Goal: Task Accomplishment & Management: Manage account settings

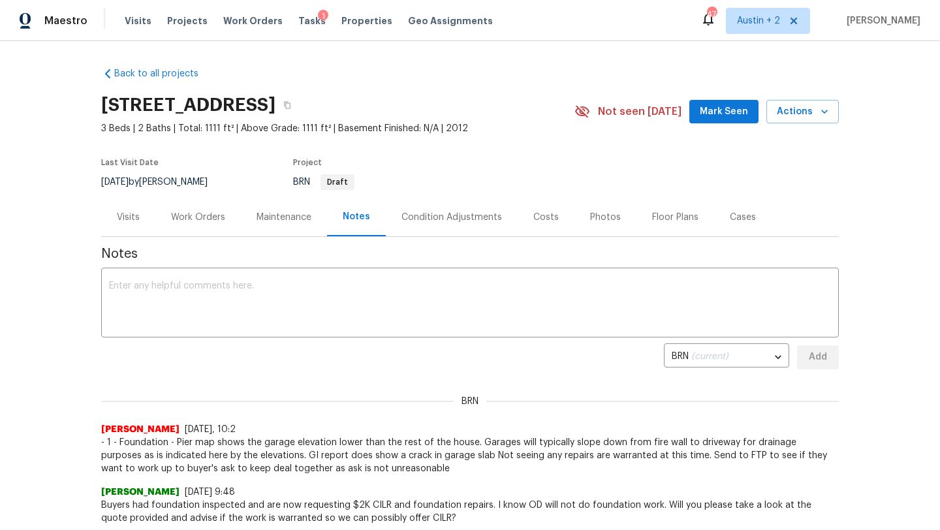
click at [709, 124] on div "[STREET_ADDRESS] 3 Beds | 2 Baths | Total: 1111 ft² | Above Grade: 1111 ft² | B…" at bounding box center [469, 111] width 737 height 47
click at [711, 121] on button "Mark Seen" at bounding box center [723, 112] width 69 height 24
click at [140, 22] on span "Visits" at bounding box center [138, 20] width 27 height 13
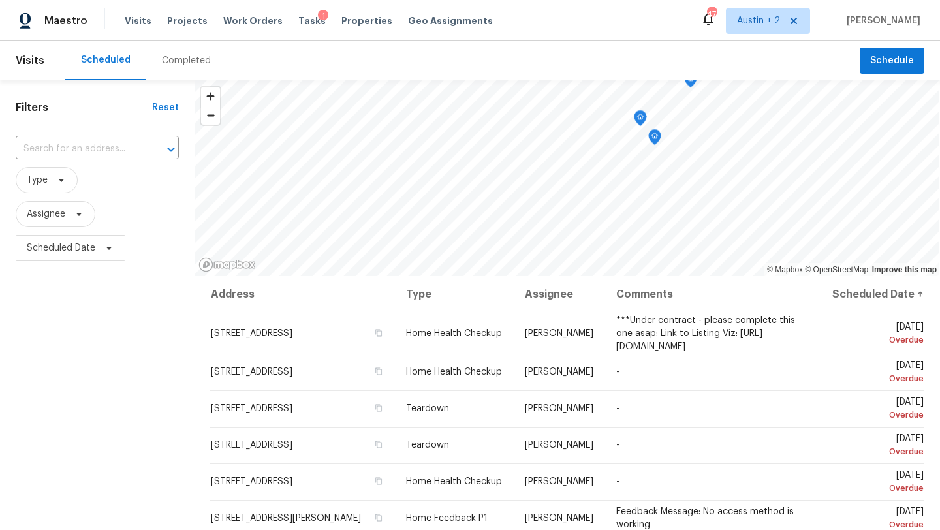
scroll to position [170, 0]
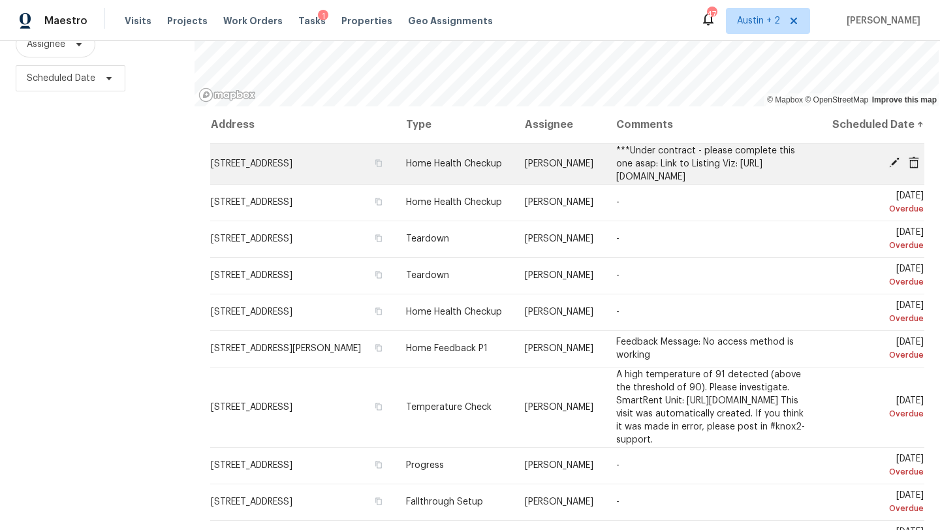
click at [897, 168] on icon at bounding box center [894, 163] width 12 height 12
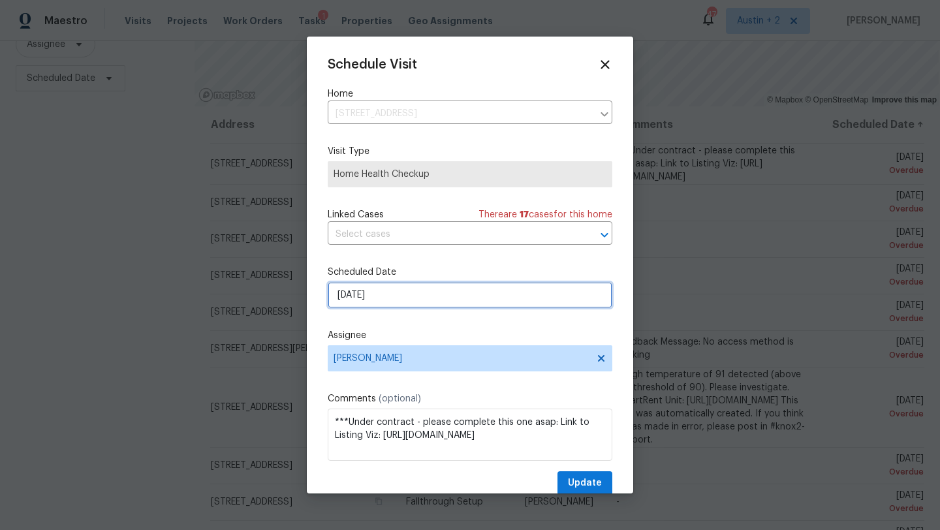
click at [391, 296] on input "[DATE]" at bounding box center [470, 295] width 284 height 26
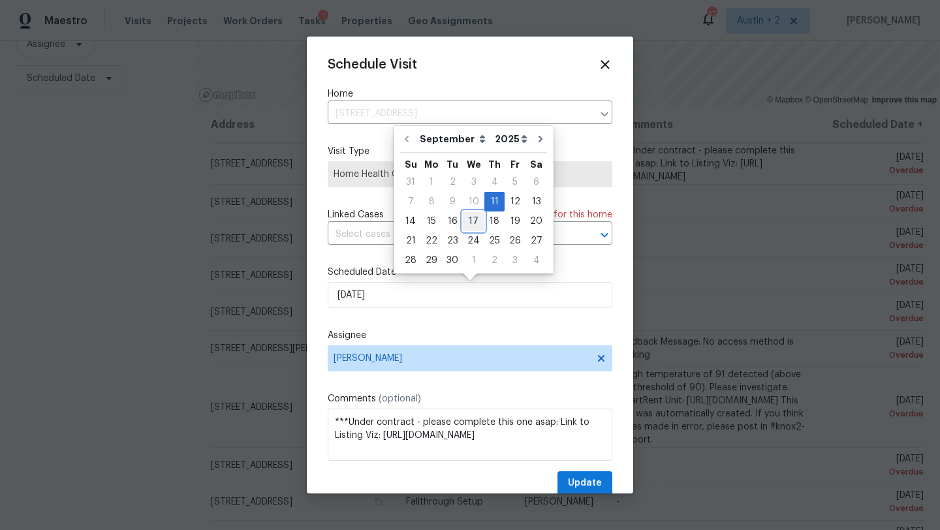
click at [470, 226] on div "17" at bounding box center [474, 221] width 22 height 18
type input "[DATE]"
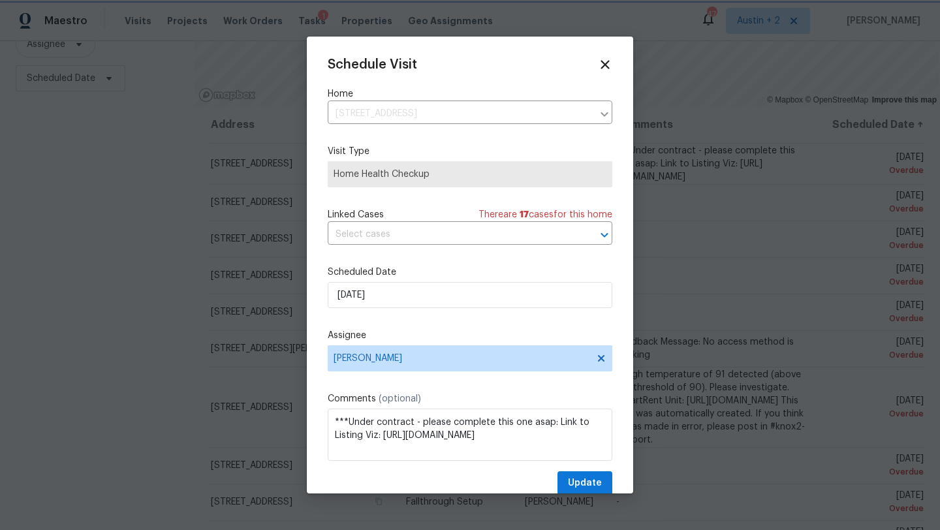
click at [574, 495] on div at bounding box center [470, 265] width 940 height 530
click at [579, 482] on span "Update" at bounding box center [585, 483] width 34 height 16
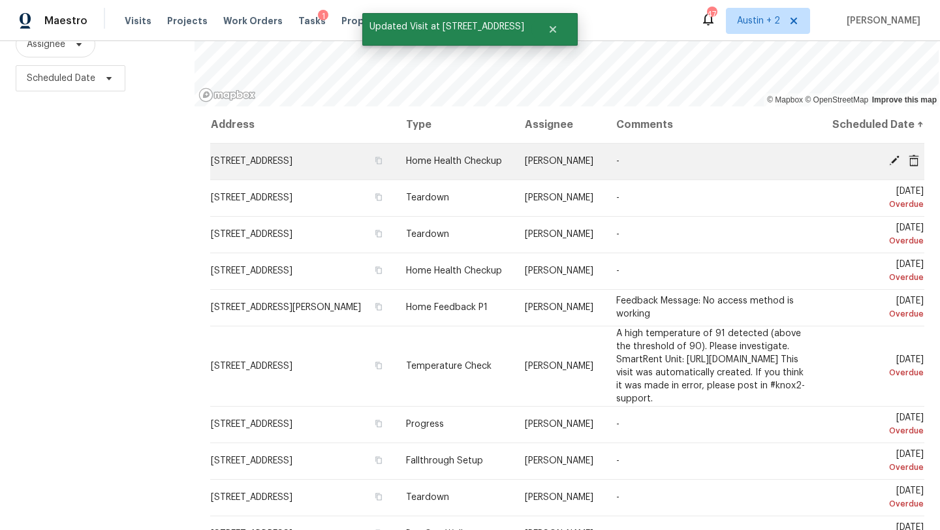
click at [890, 166] on icon at bounding box center [894, 161] width 12 height 12
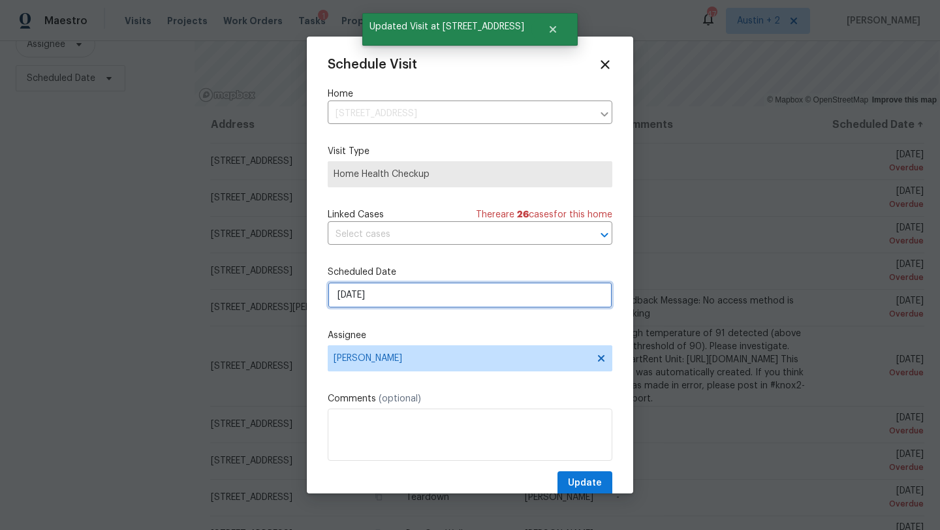
click at [404, 301] on input "[DATE]" at bounding box center [470, 295] width 284 height 26
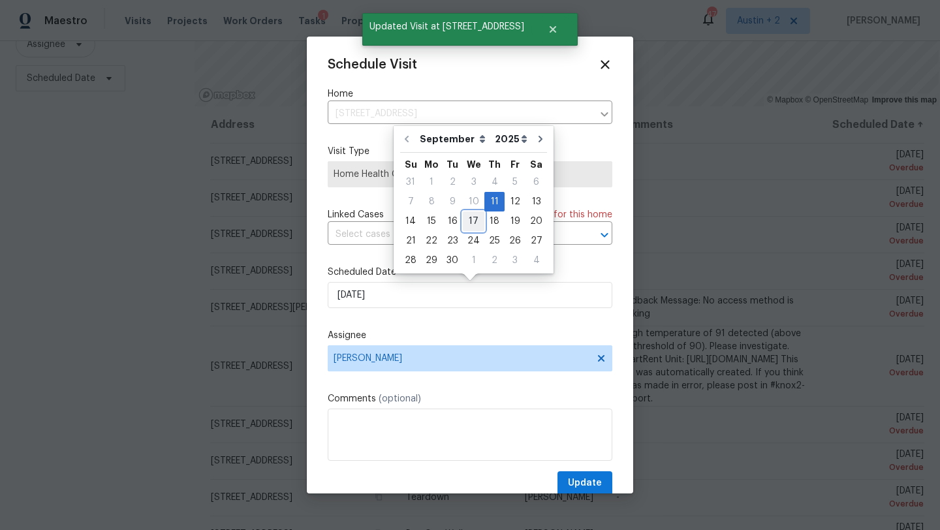
click at [468, 217] on div "17" at bounding box center [474, 221] width 22 height 18
type input "[DATE]"
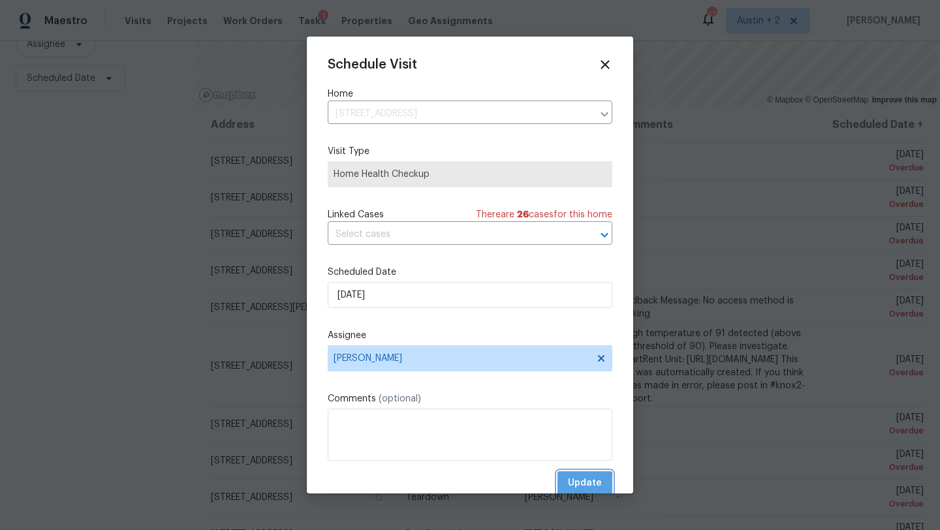
click at [584, 484] on span "Update" at bounding box center [585, 483] width 34 height 16
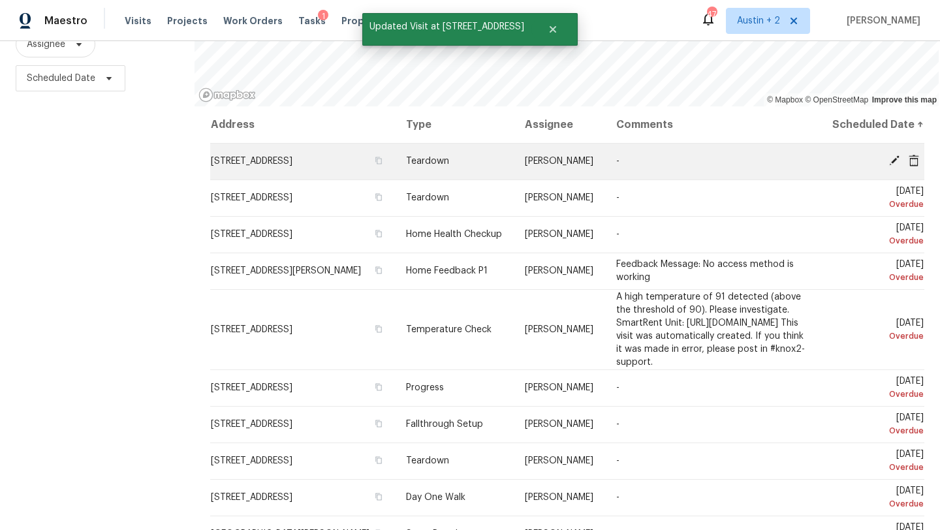
click at [895, 166] on icon at bounding box center [894, 160] width 10 height 10
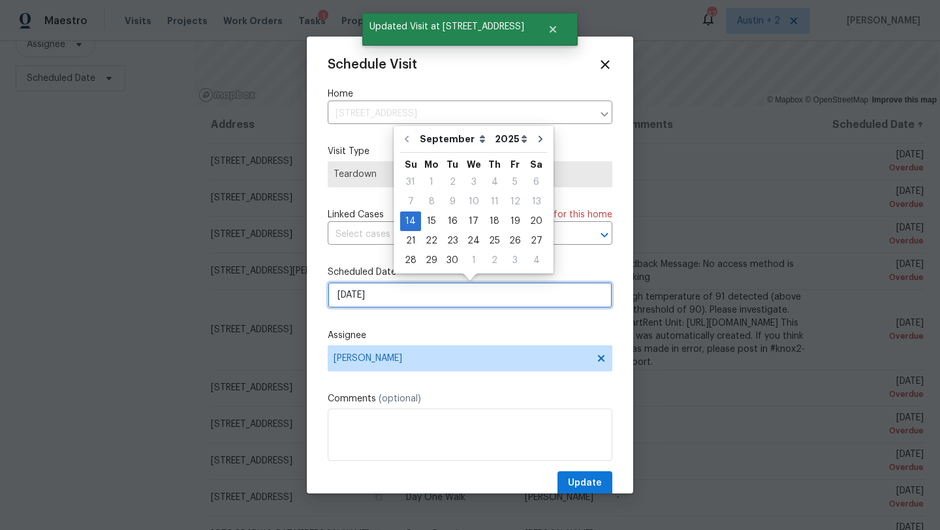
click at [405, 296] on input "[DATE]" at bounding box center [470, 295] width 284 height 26
click at [466, 227] on div "17" at bounding box center [474, 221] width 22 height 18
type input "[DATE]"
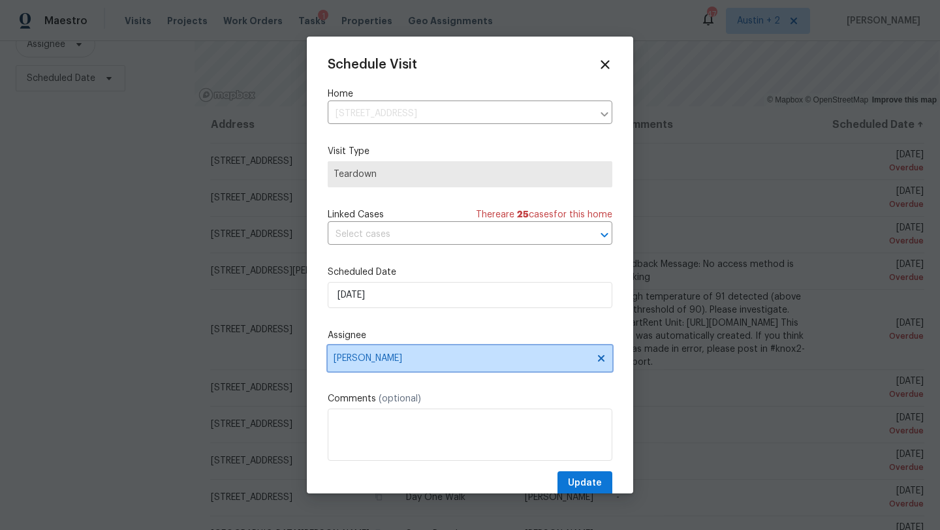
click at [430, 359] on span "[PERSON_NAME]" at bounding box center [461, 358] width 256 height 10
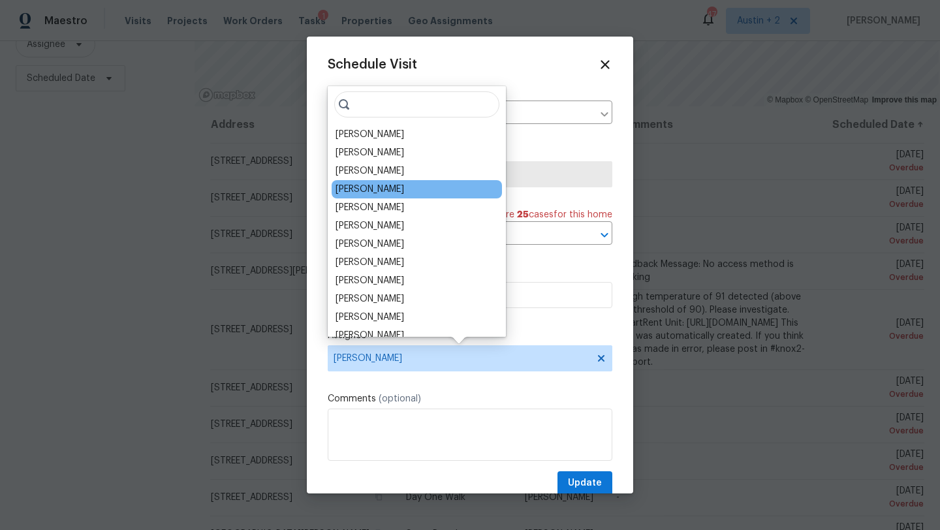
click at [397, 192] on div "[PERSON_NAME]" at bounding box center [369, 189] width 69 height 13
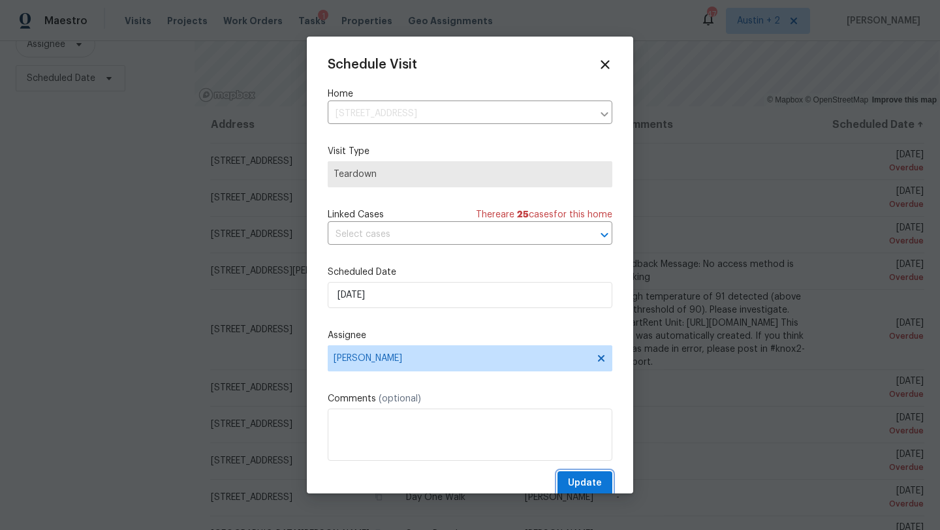
click at [570, 485] on span "Update" at bounding box center [585, 483] width 34 height 16
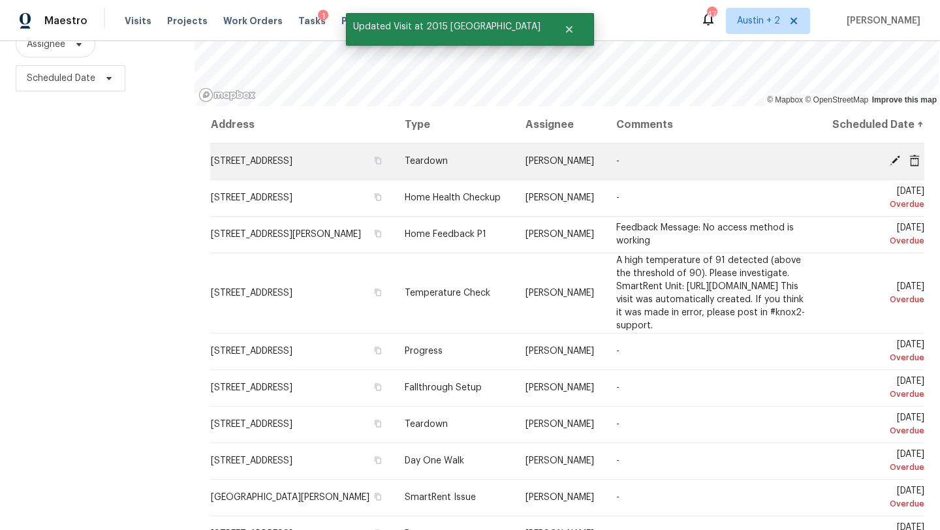
click at [891, 166] on icon at bounding box center [894, 160] width 10 height 10
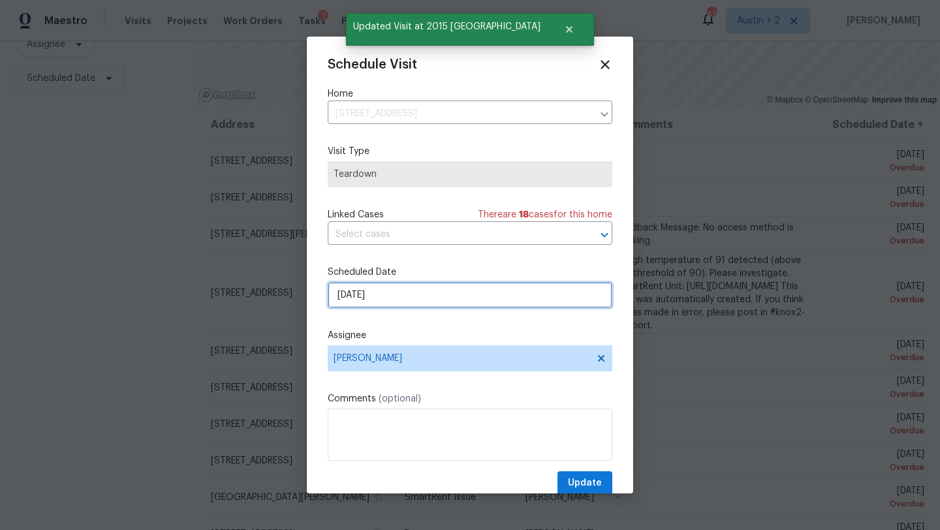
click at [471, 298] on input "[DATE]" at bounding box center [470, 295] width 284 height 26
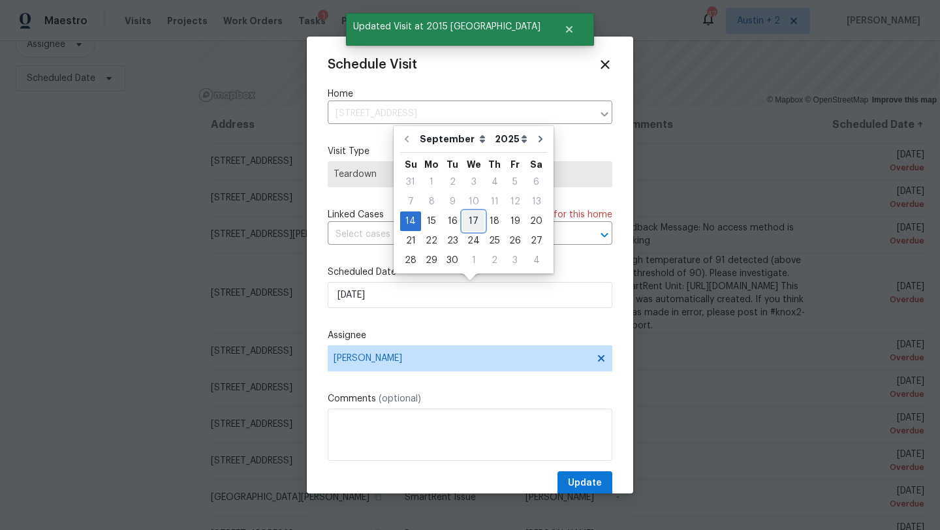
click at [470, 218] on div "17" at bounding box center [474, 221] width 22 height 18
type input "[DATE]"
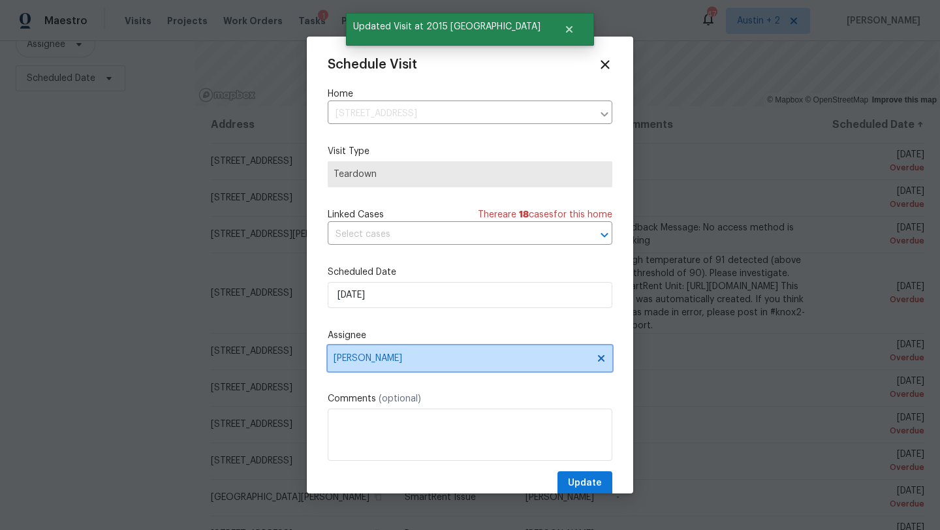
click at [461, 361] on span "[PERSON_NAME]" at bounding box center [461, 358] width 256 height 10
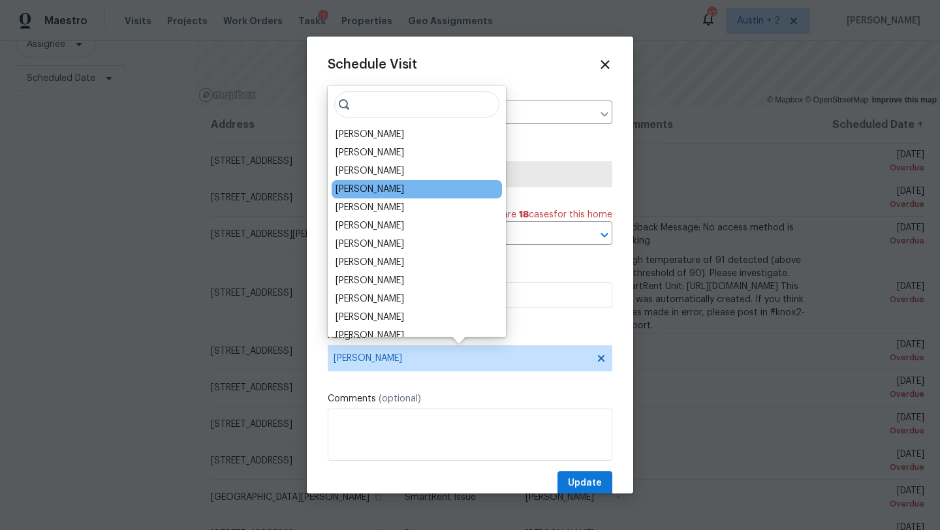
click at [416, 190] on div "[PERSON_NAME]" at bounding box center [416, 189] width 170 height 18
click at [406, 190] on div "[PERSON_NAME]" at bounding box center [416, 189] width 170 height 18
click at [392, 190] on div "[PERSON_NAME]" at bounding box center [369, 189] width 69 height 13
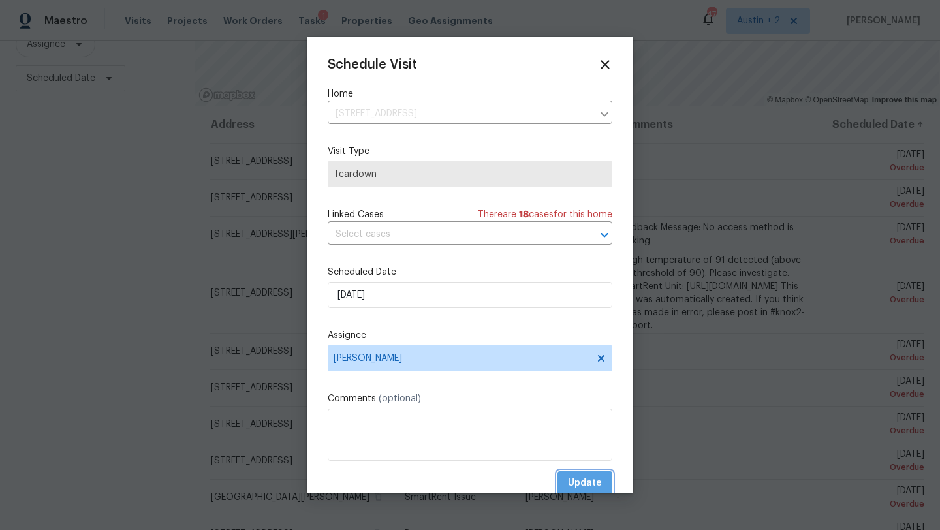
click at [578, 483] on span "Update" at bounding box center [585, 483] width 34 height 16
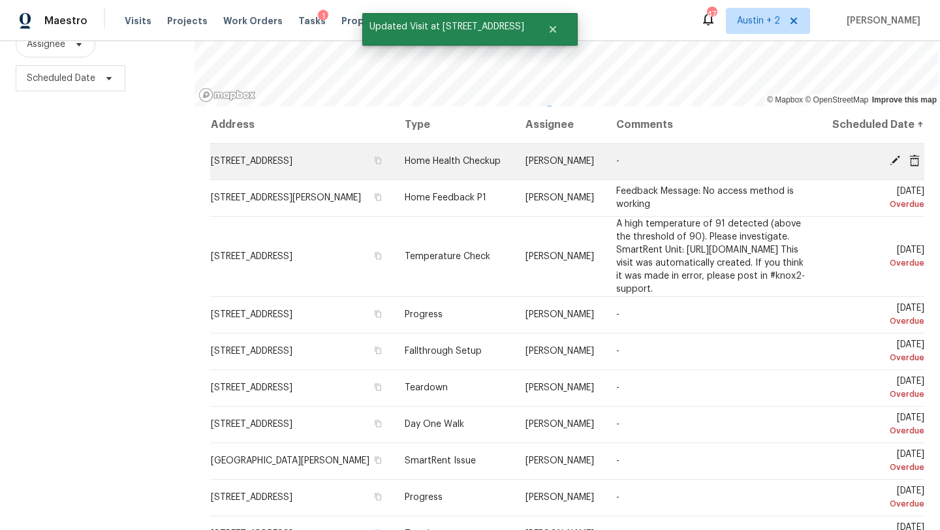
click at [894, 166] on icon at bounding box center [894, 160] width 10 height 10
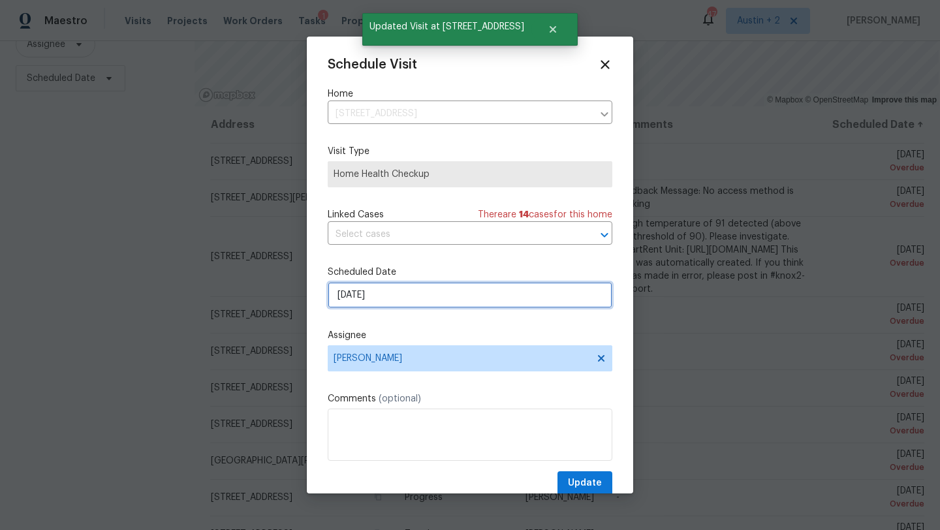
click at [408, 290] on input "[DATE]" at bounding box center [470, 295] width 284 height 26
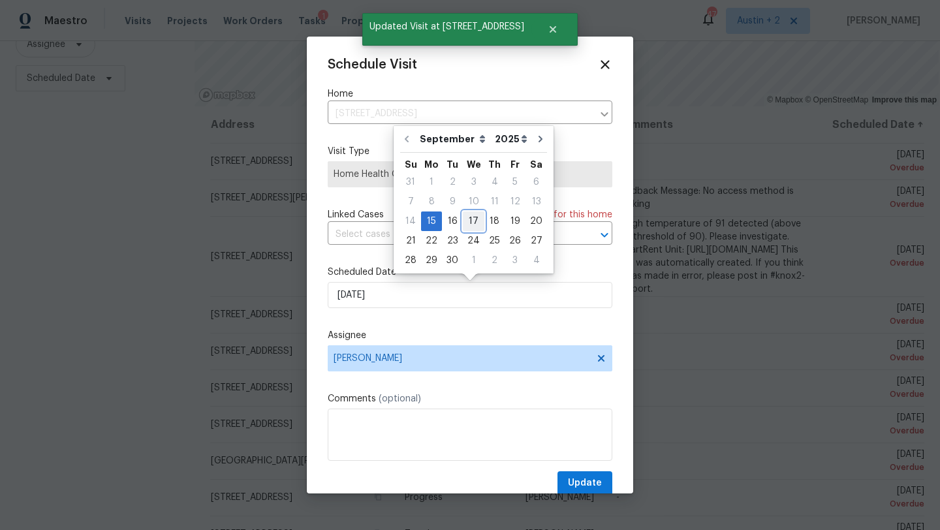
click at [466, 223] on div "17" at bounding box center [474, 221] width 22 height 18
type input "[DATE]"
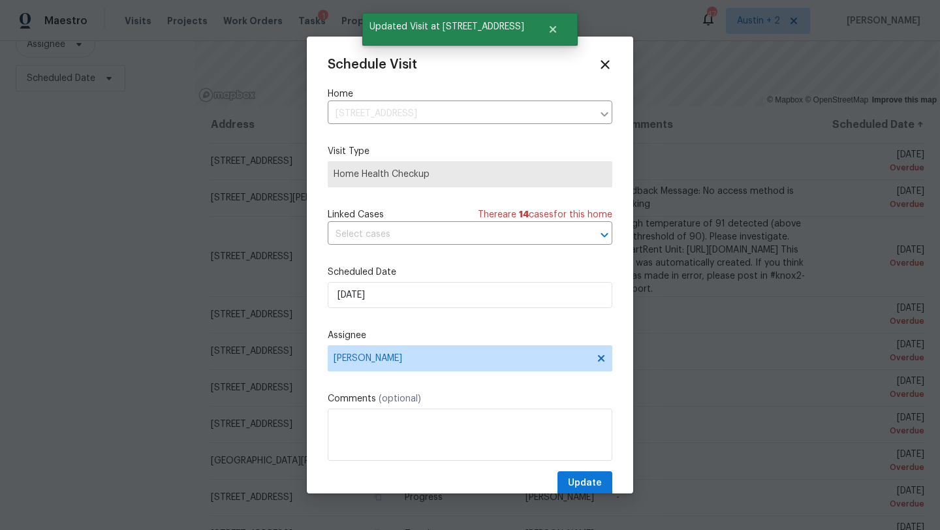
click at [400, 171] on span "Home Health Checkup" at bounding box center [469, 174] width 273 height 13
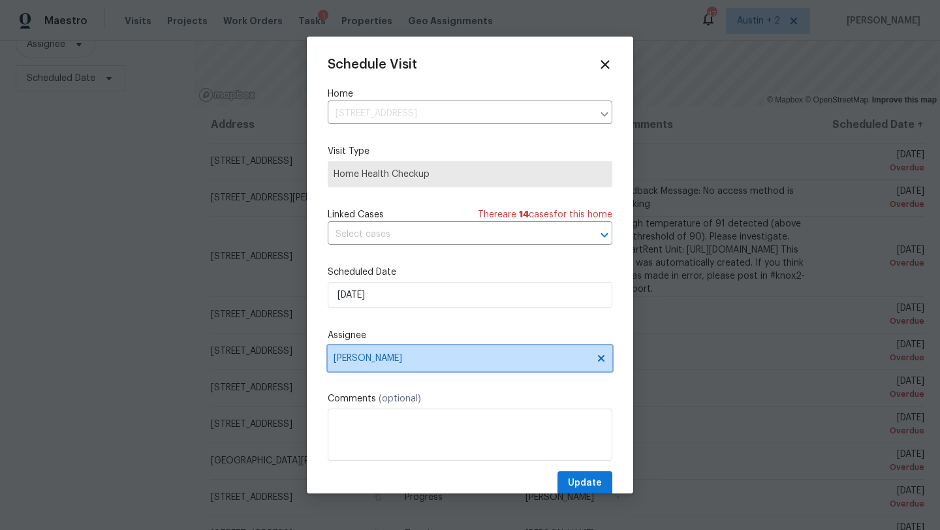
click at [385, 361] on span "[PERSON_NAME]" at bounding box center [461, 358] width 256 height 10
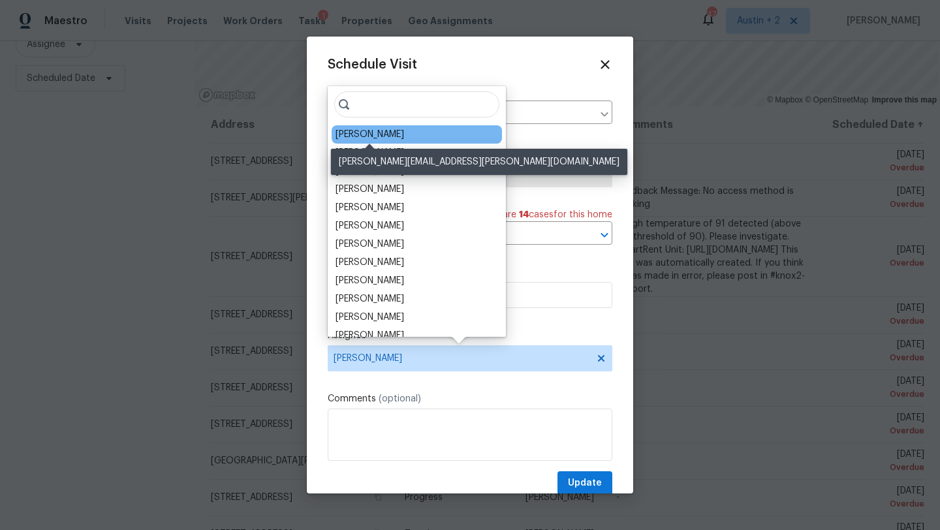
click at [395, 138] on div "[PERSON_NAME]" at bounding box center [369, 134] width 69 height 13
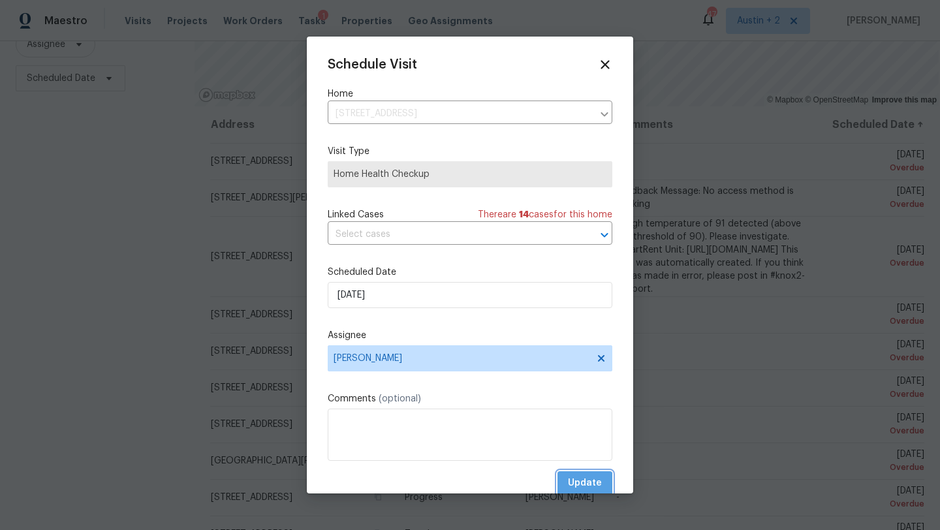
click at [579, 489] on span "Update" at bounding box center [585, 483] width 34 height 16
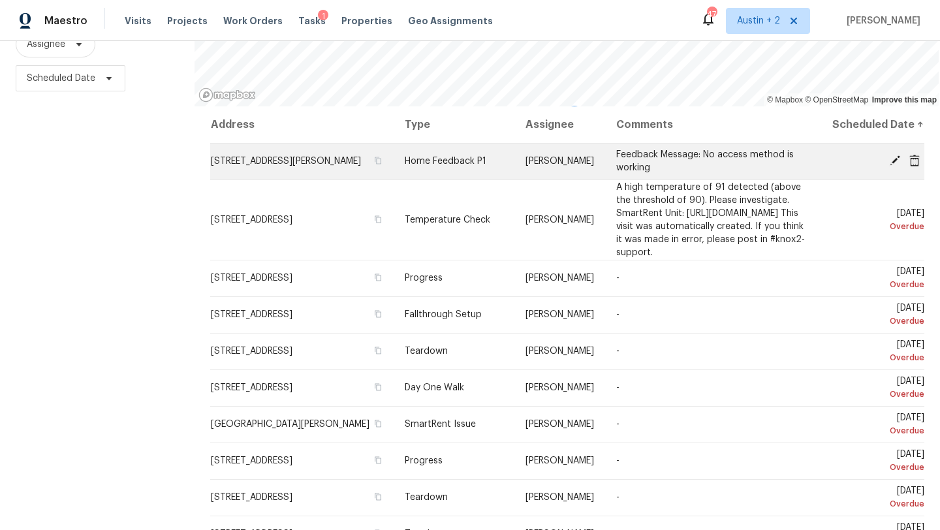
click at [892, 166] on icon at bounding box center [894, 160] width 10 height 10
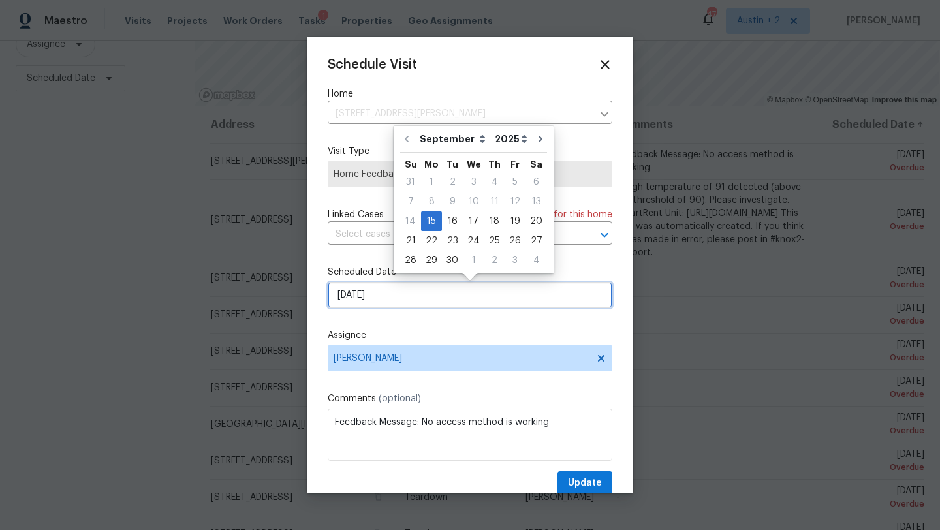
click at [388, 299] on input "[DATE]" at bounding box center [470, 295] width 284 height 26
click at [464, 230] on div "17" at bounding box center [474, 221] width 22 height 20
type input "[DATE]"
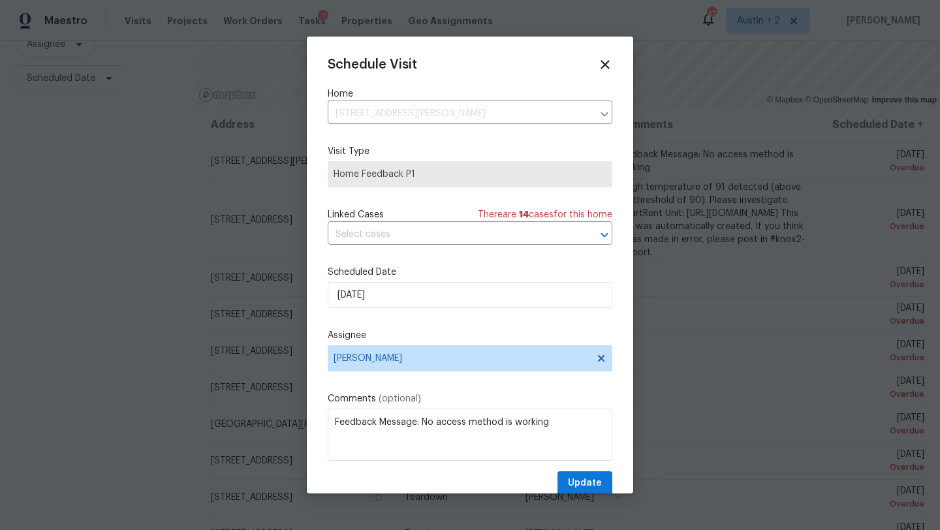
click at [422, 376] on div "Schedule Visit Home [STREET_ADDRESS][PERSON_NAME] ​ Visit Type Home Feedback P1…" at bounding box center [470, 276] width 284 height 438
click at [423, 361] on span "[PERSON_NAME]" at bounding box center [461, 358] width 256 height 10
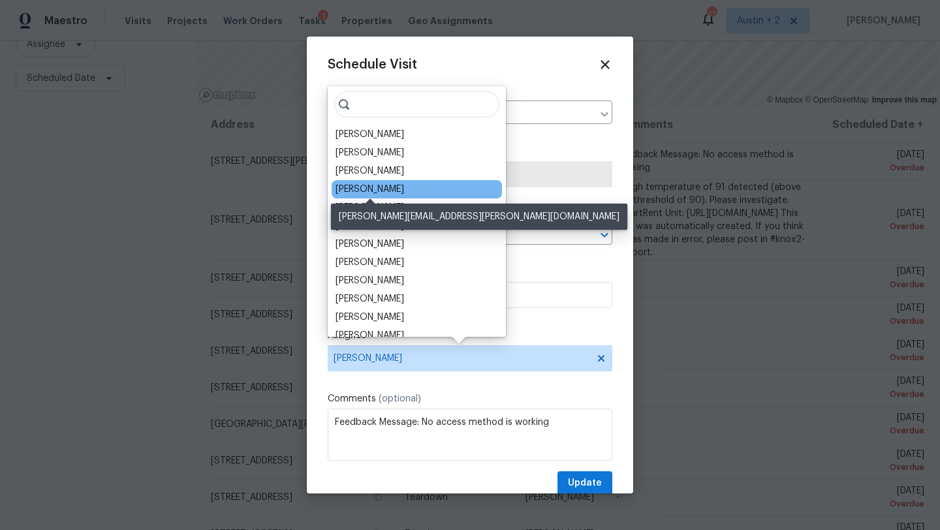
click at [395, 187] on div "[PERSON_NAME]" at bounding box center [369, 189] width 69 height 13
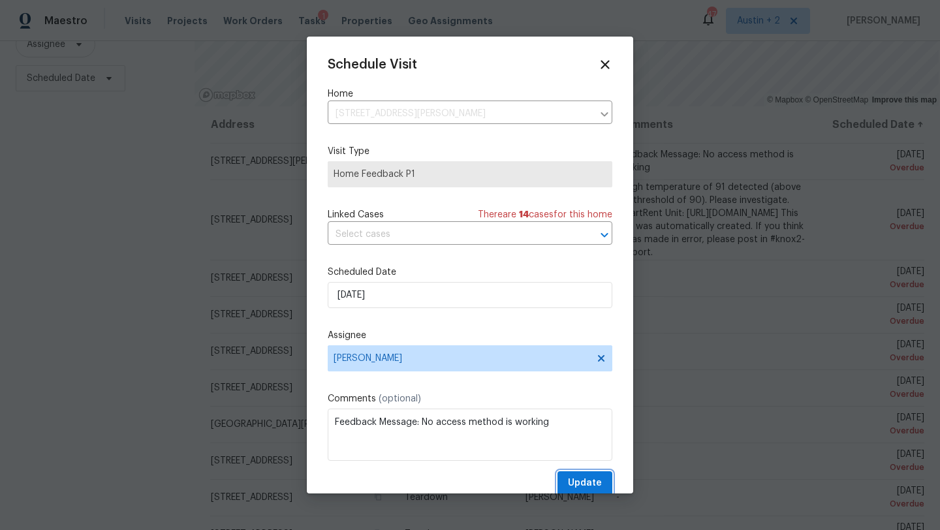
click at [589, 482] on span "Update" at bounding box center [585, 483] width 34 height 16
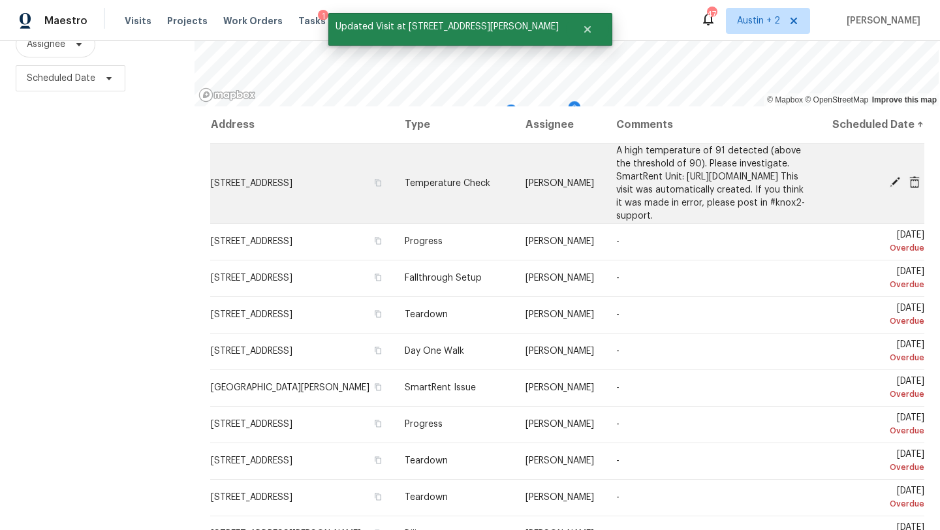
click at [894, 187] on icon at bounding box center [894, 182] width 10 height 10
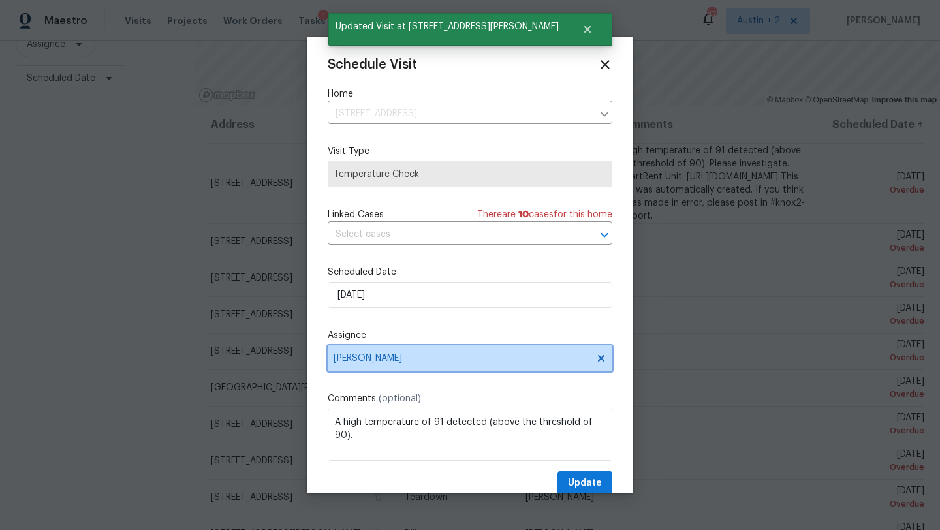
click at [406, 360] on span "[PERSON_NAME]" at bounding box center [461, 358] width 256 height 10
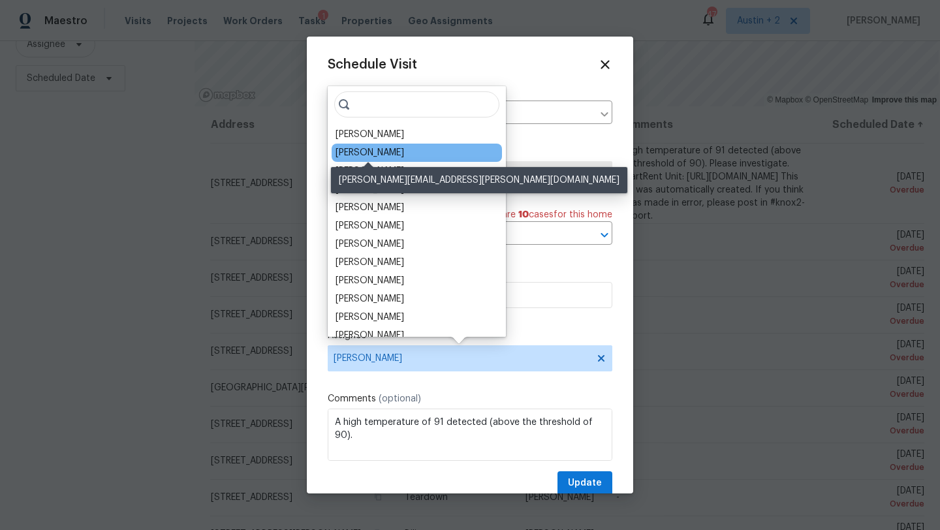
click at [388, 157] on div "[PERSON_NAME]" at bounding box center [369, 152] width 69 height 13
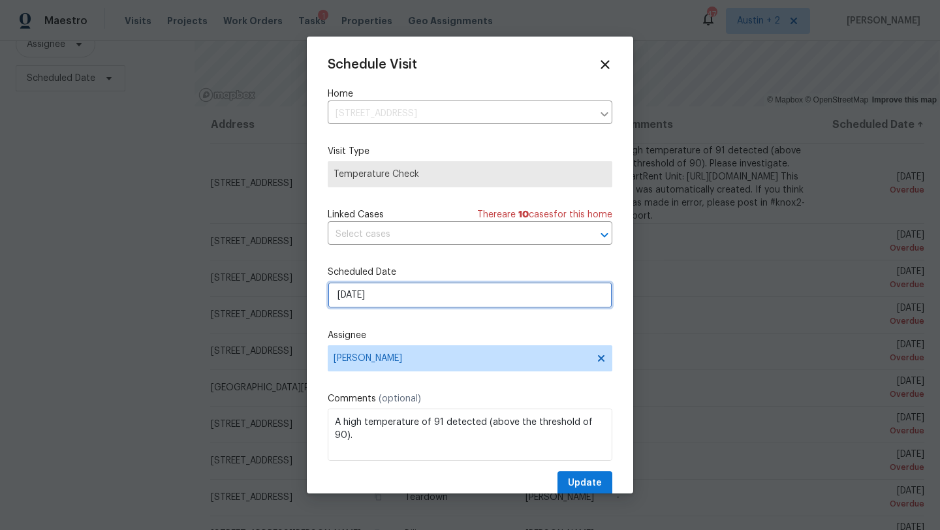
click at [390, 298] on input "[DATE]" at bounding box center [470, 295] width 284 height 26
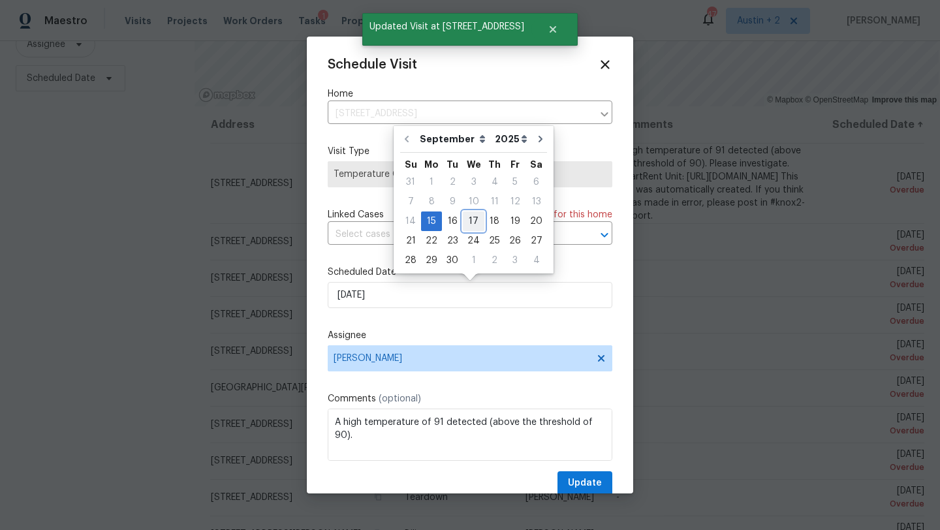
click at [468, 222] on div "17" at bounding box center [474, 221] width 22 height 18
type input "[DATE]"
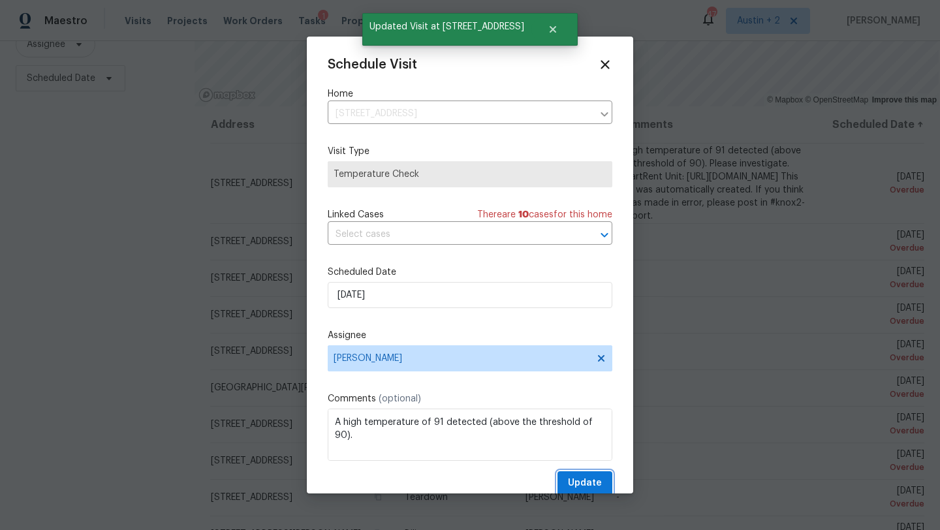
click at [579, 483] on span "Update" at bounding box center [585, 483] width 34 height 16
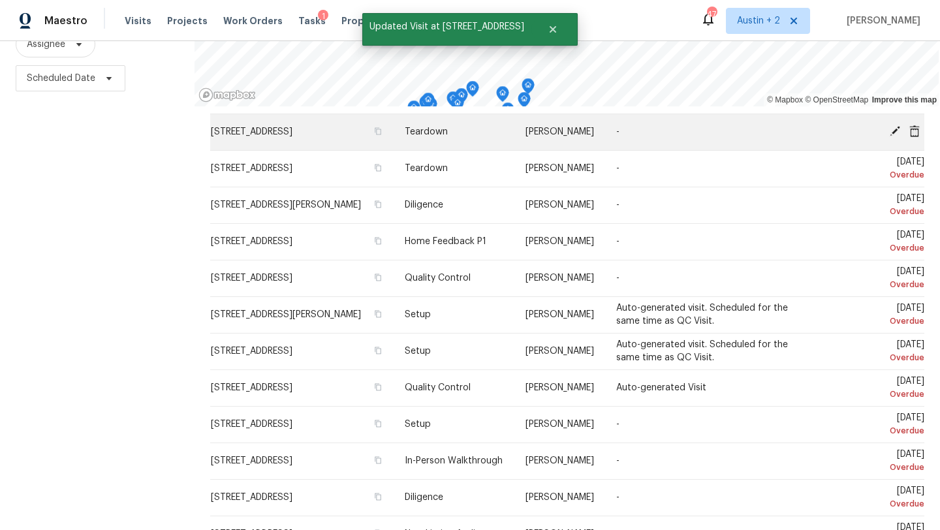
scroll to position [407, 0]
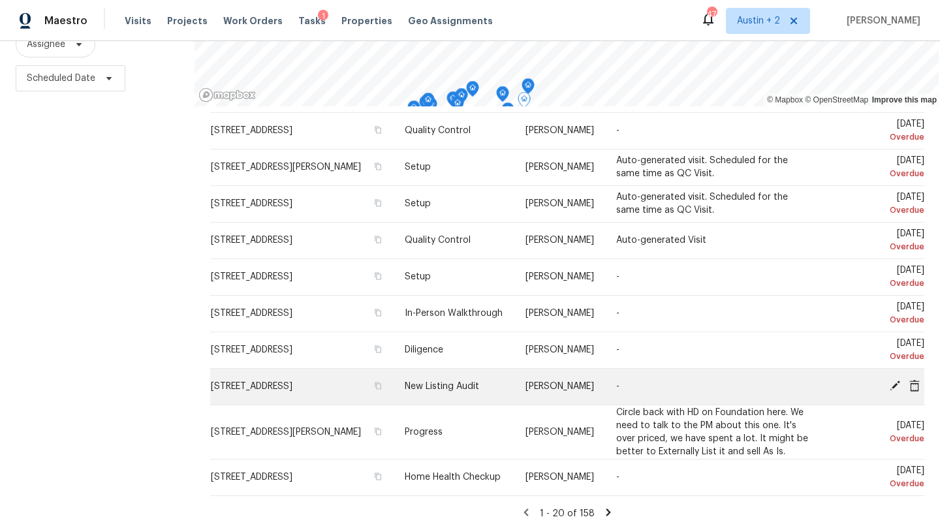
click at [891, 386] on icon at bounding box center [894, 385] width 10 height 10
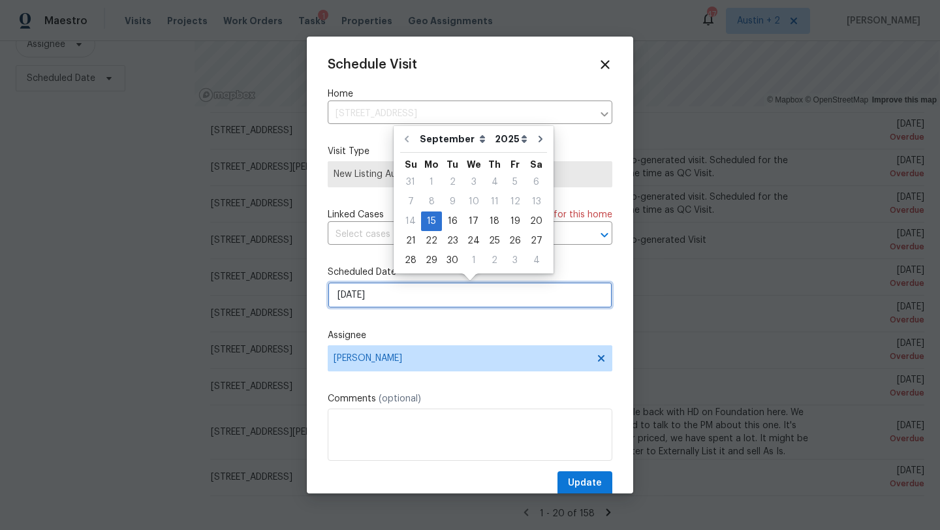
click at [438, 298] on input "[DATE]" at bounding box center [470, 295] width 284 height 26
click at [487, 226] on div "18" at bounding box center [494, 221] width 20 height 18
type input "[DATE]"
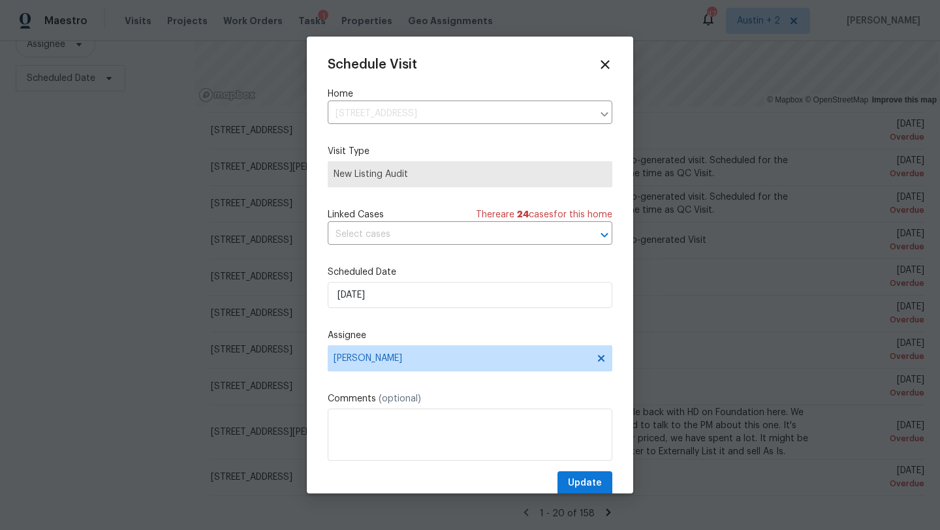
click at [579, 470] on div "Schedule Visit Home [STREET_ADDRESS] ​ Visit Type New Listing Audit Linked Case…" at bounding box center [470, 276] width 284 height 438
click at [576, 481] on span "Update" at bounding box center [585, 483] width 34 height 16
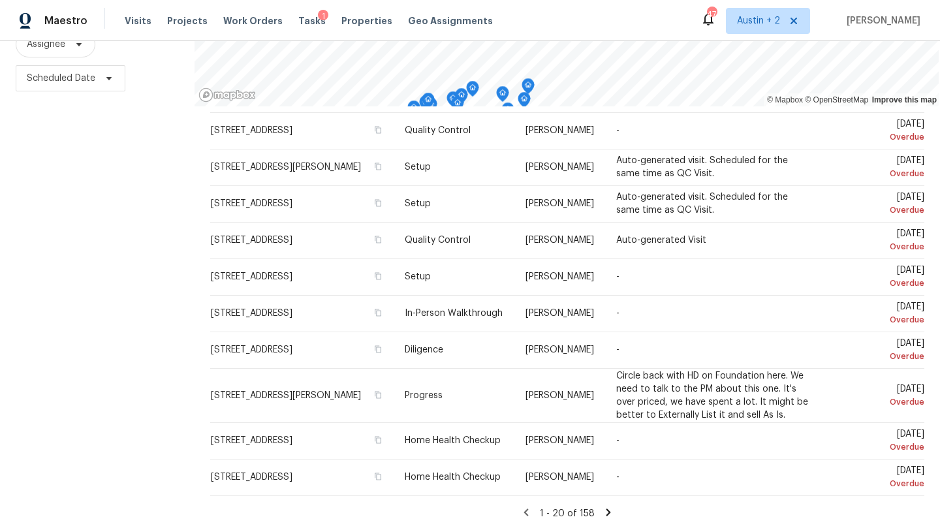
click at [606, 511] on icon at bounding box center [608, 511] width 5 height 7
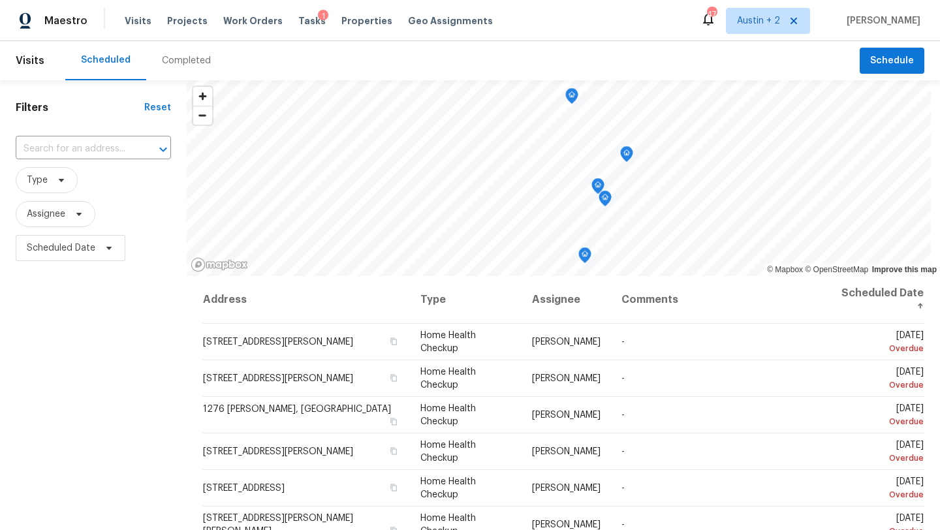
scroll to position [170, 0]
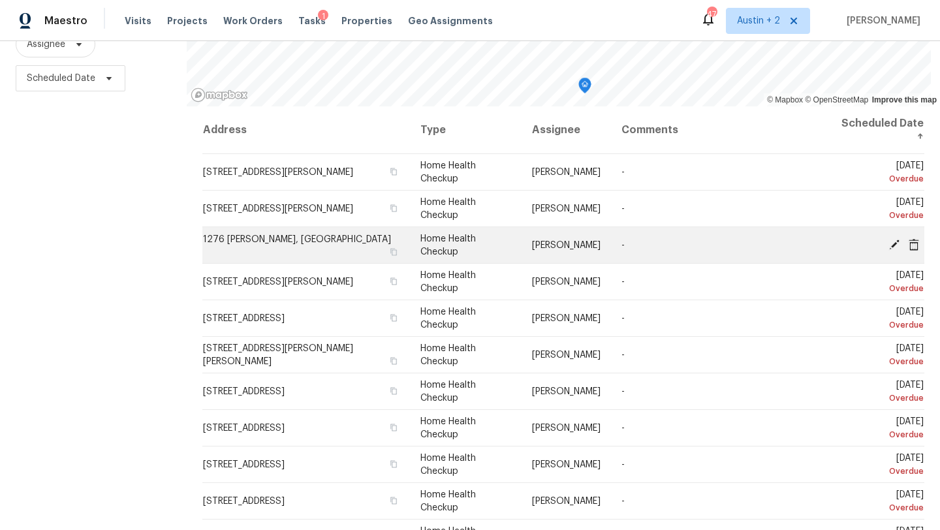
click at [895, 241] on icon at bounding box center [894, 244] width 10 height 10
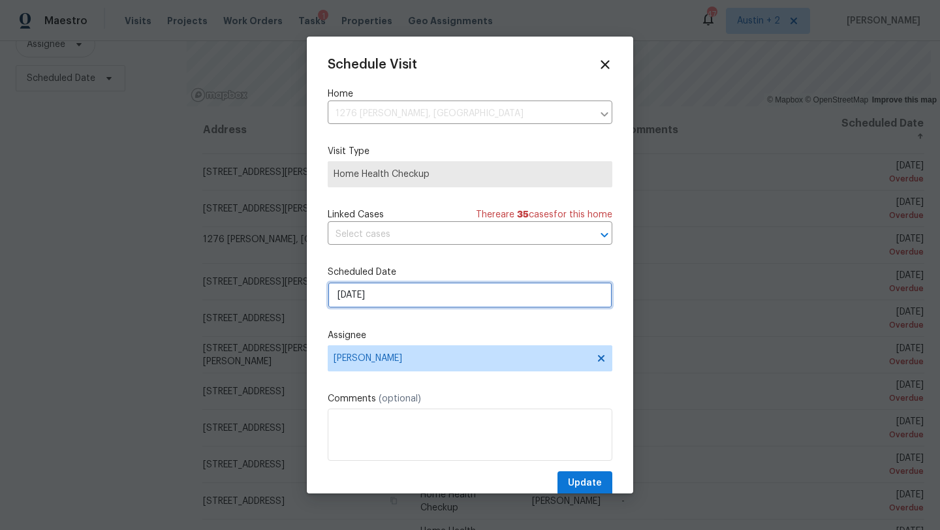
click at [416, 304] on input "[DATE]" at bounding box center [470, 295] width 284 height 26
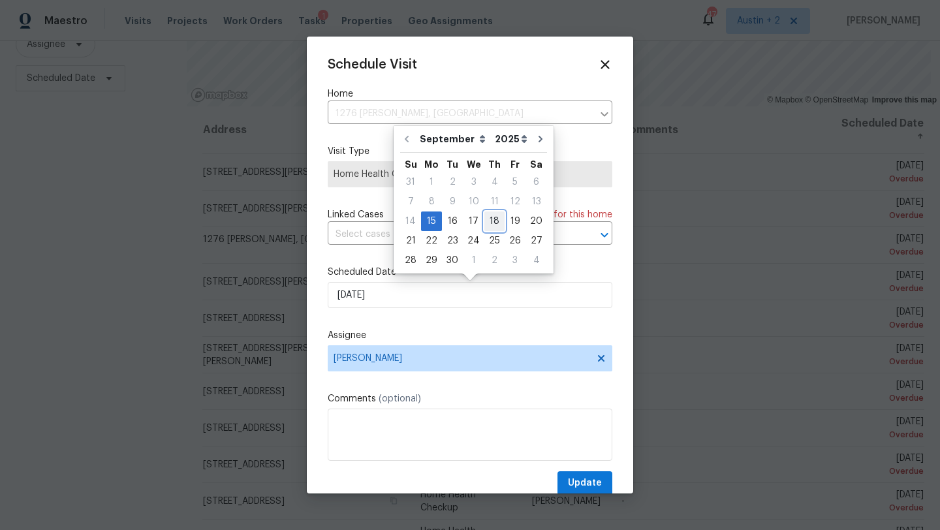
click at [485, 225] on div "18" at bounding box center [494, 221] width 20 height 18
type input "[DATE]"
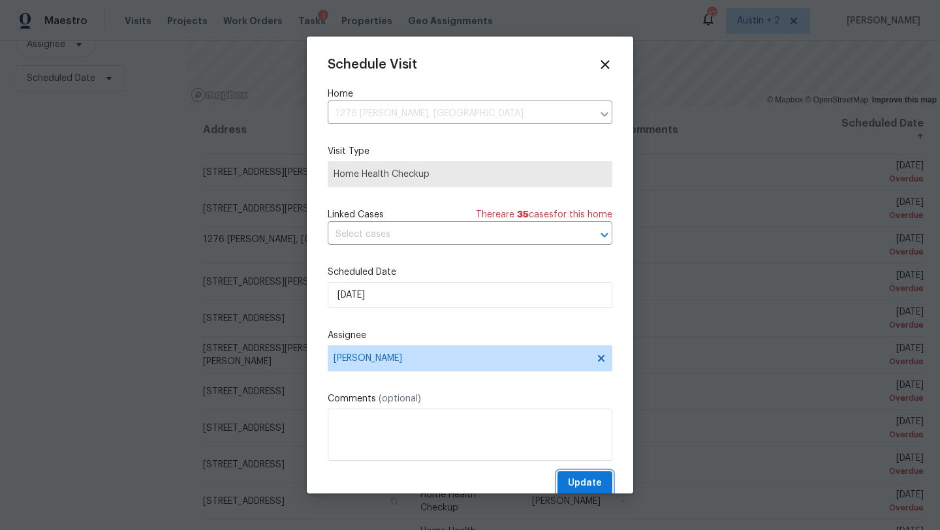
click at [574, 480] on span "Update" at bounding box center [585, 483] width 34 height 16
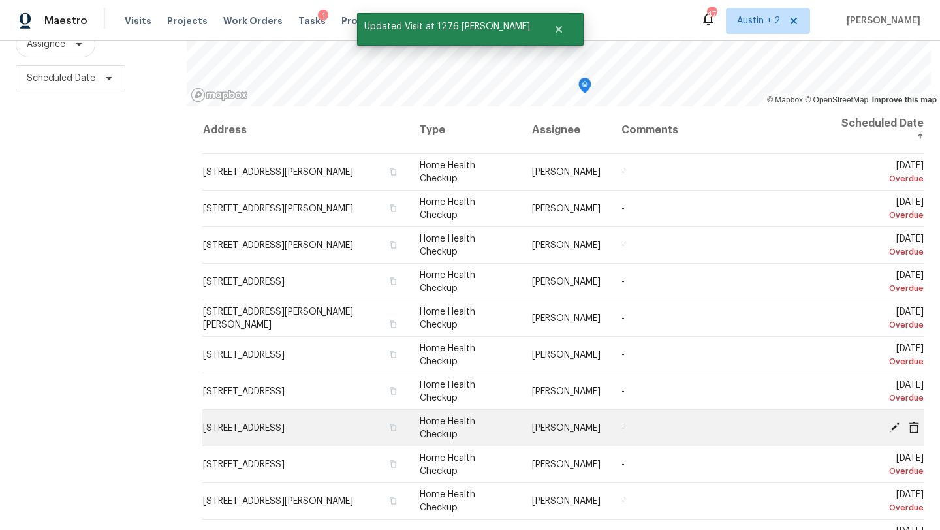
scroll to position [389, 0]
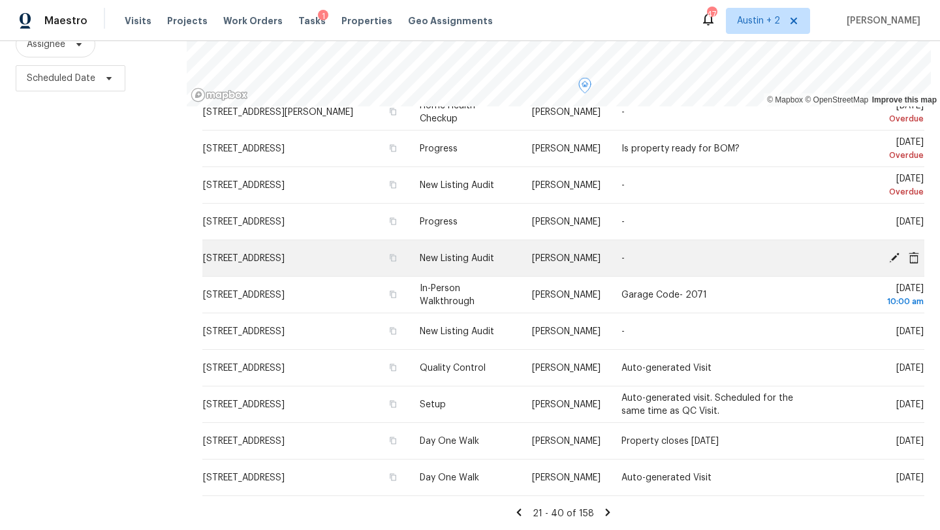
click at [893, 256] on icon at bounding box center [894, 257] width 10 height 10
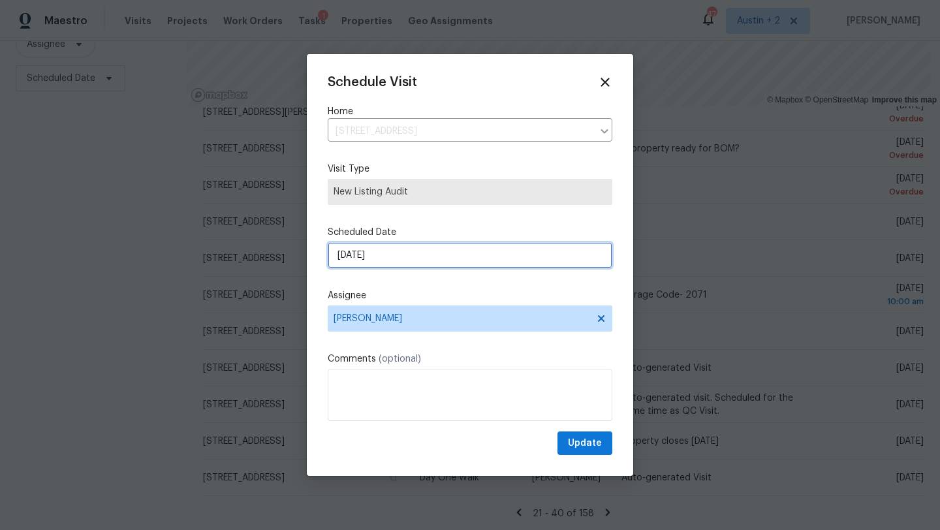
click at [468, 262] on input "[DATE]" at bounding box center [470, 255] width 284 height 26
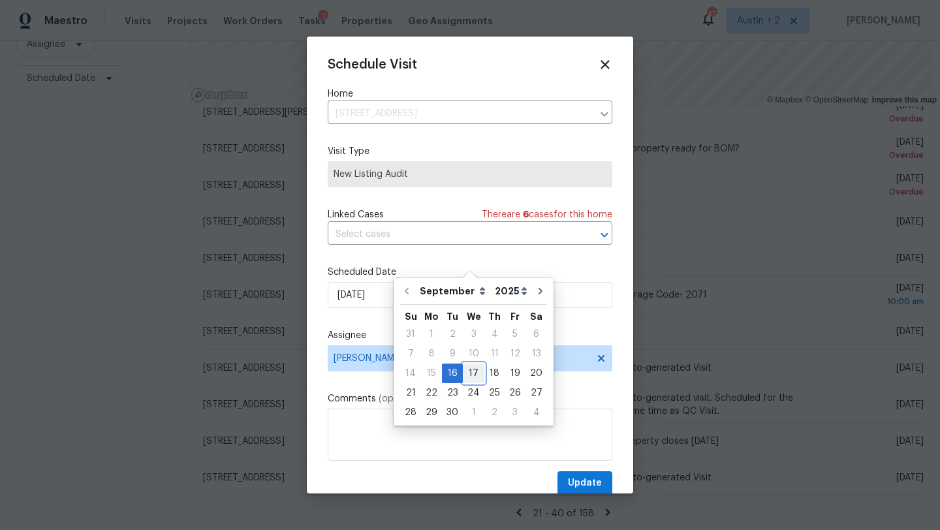
click at [474, 376] on div "17" at bounding box center [474, 373] width 22 height 18
type input "[DATE]"
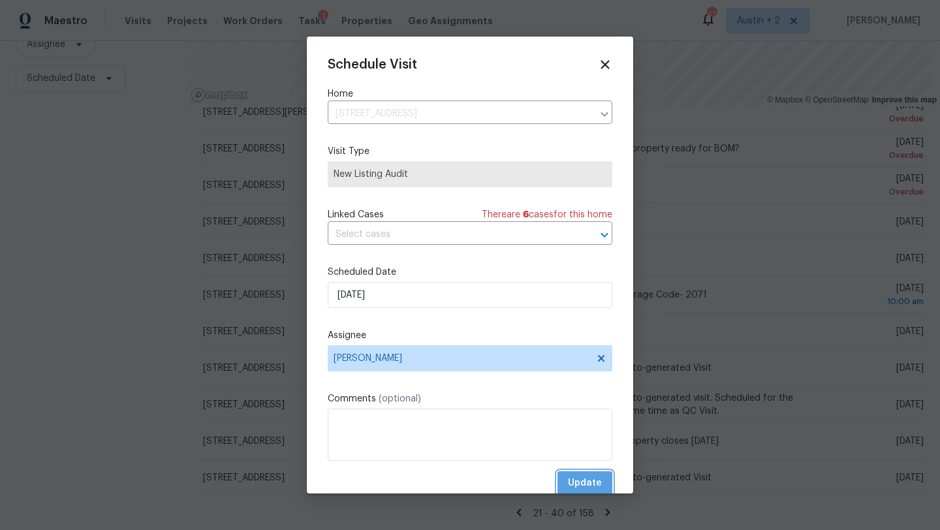
click at [579, 479] on span "Update" at bounding box center [585, 483] width 34 height 16
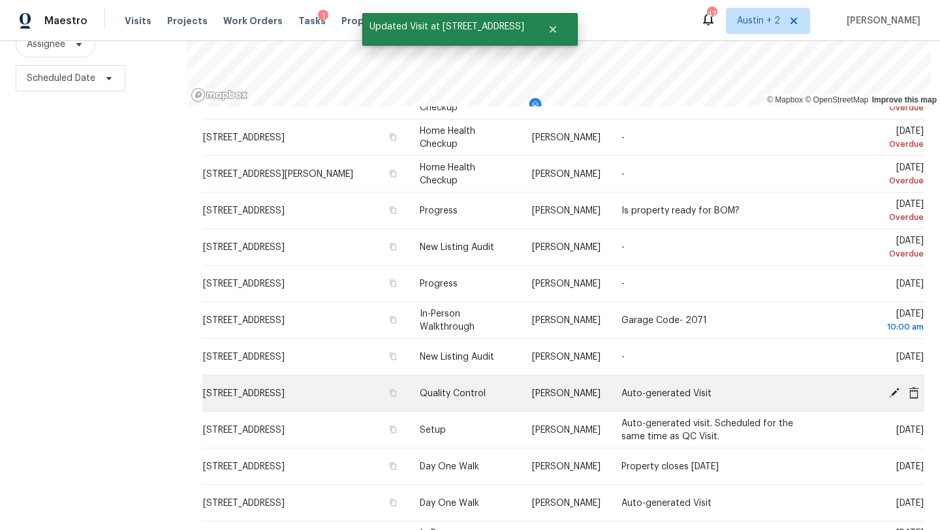
scroll to position [328, 0]
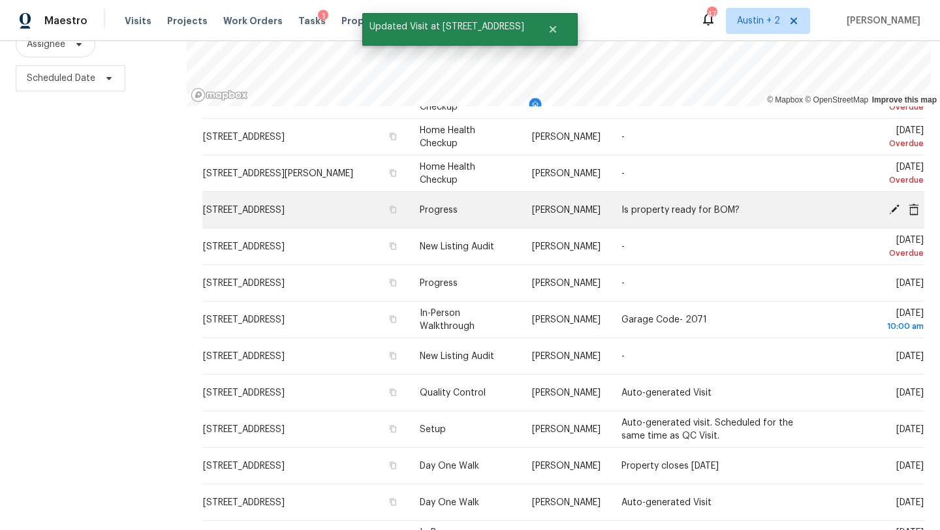
click at [888, 206] on icon at bounding box center [894, 209] width 12 height 12
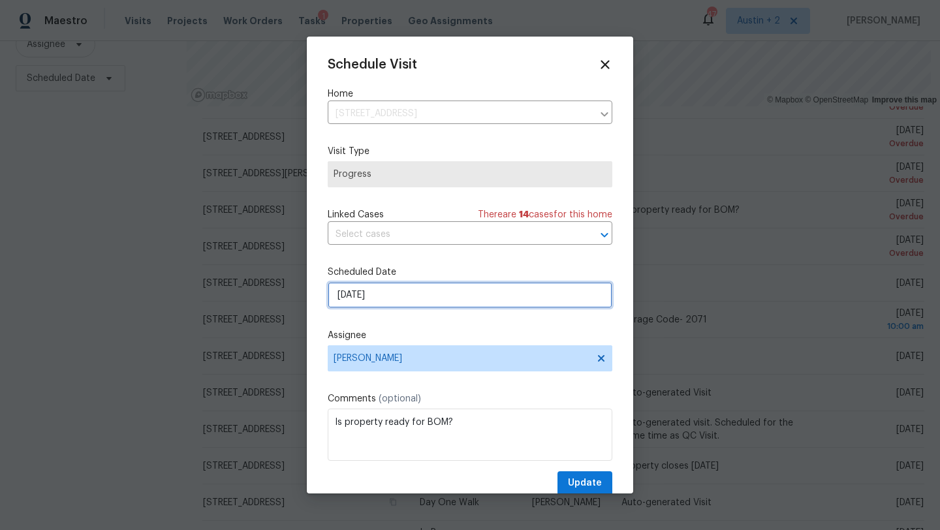
click at [413, 287] on input "[DATE]" at bounding box center [470, 295] width 284 height 26
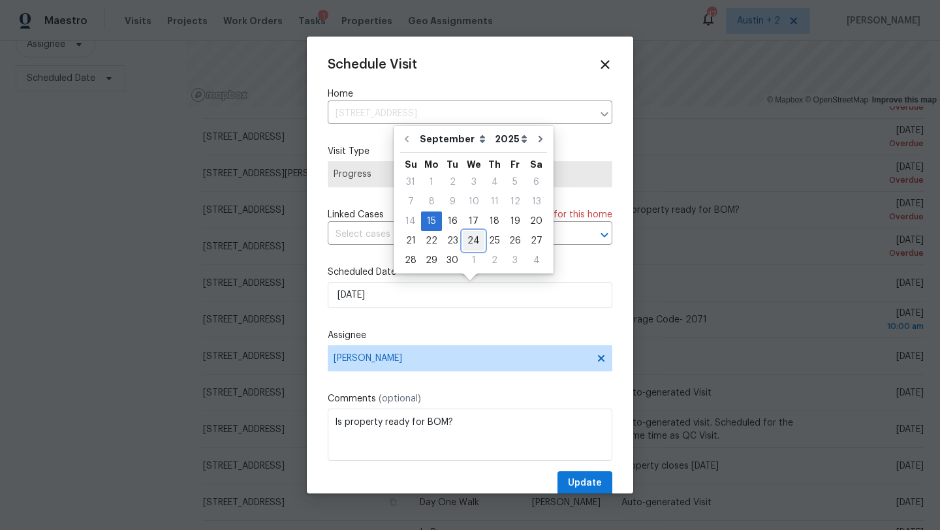
click at [465, 233] on div "24" at bounding box center [474, 241] width 22 height 18
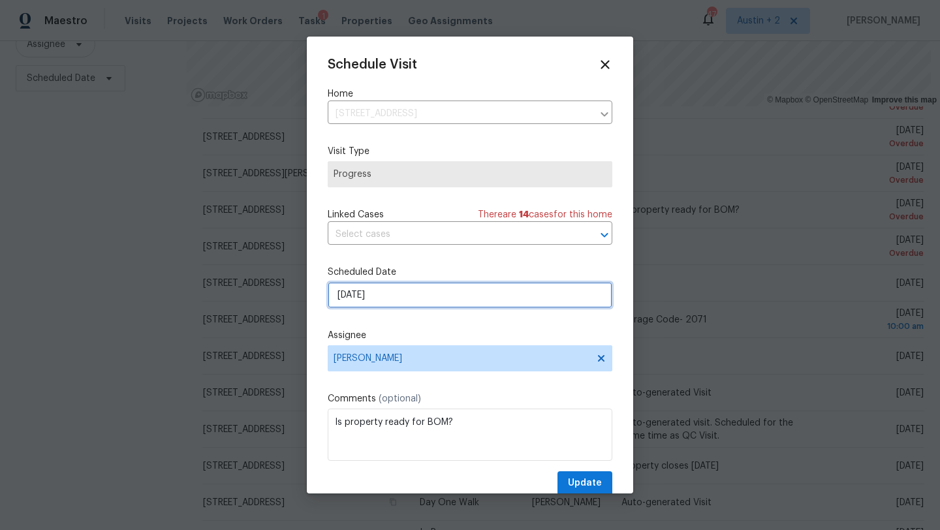
click at [419, 298] on input "[DATE]" at bounding box center [470, 295] width 284 height 26
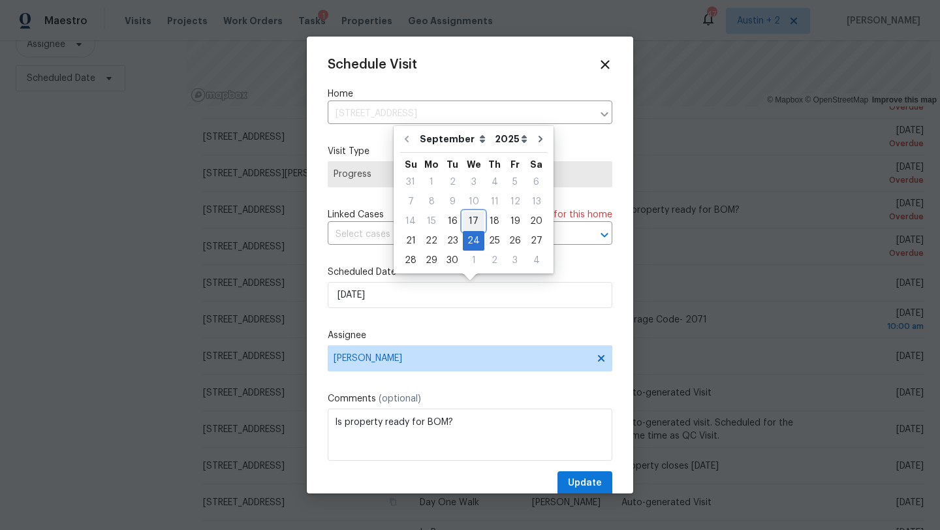
click at [468, 220] on div "17" at bounding box center [474, 221] width 22 height 18
type input "[DATE]"
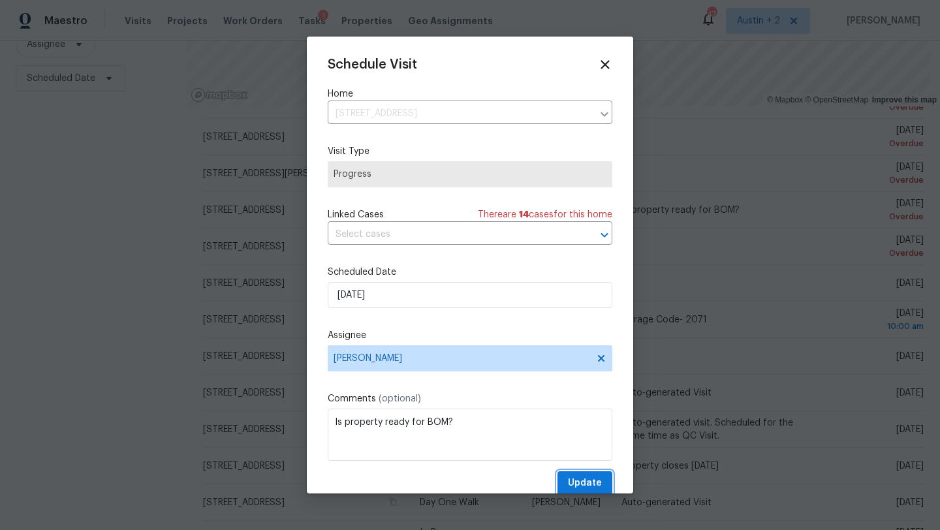
click at [587, 491] on span "Update" at bounding box center [585, 483] width 34 height 16
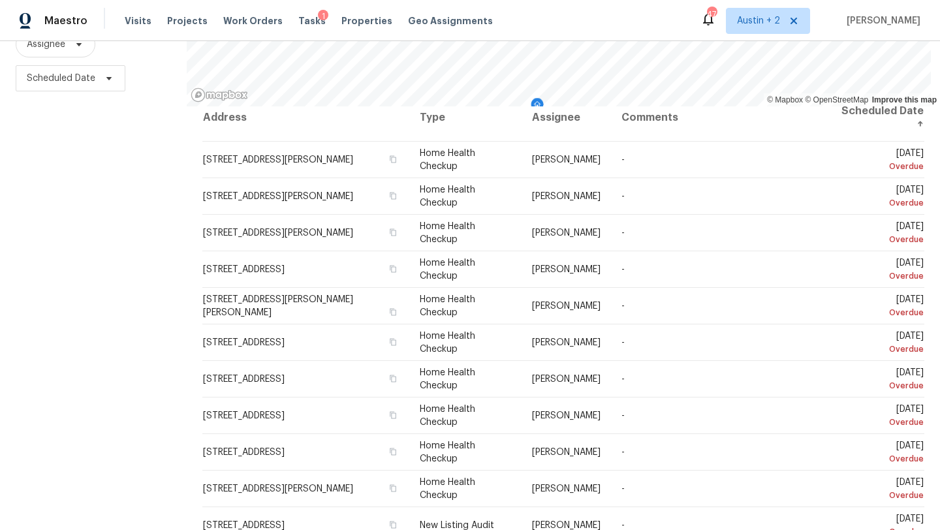
scroll to position [13, 0]
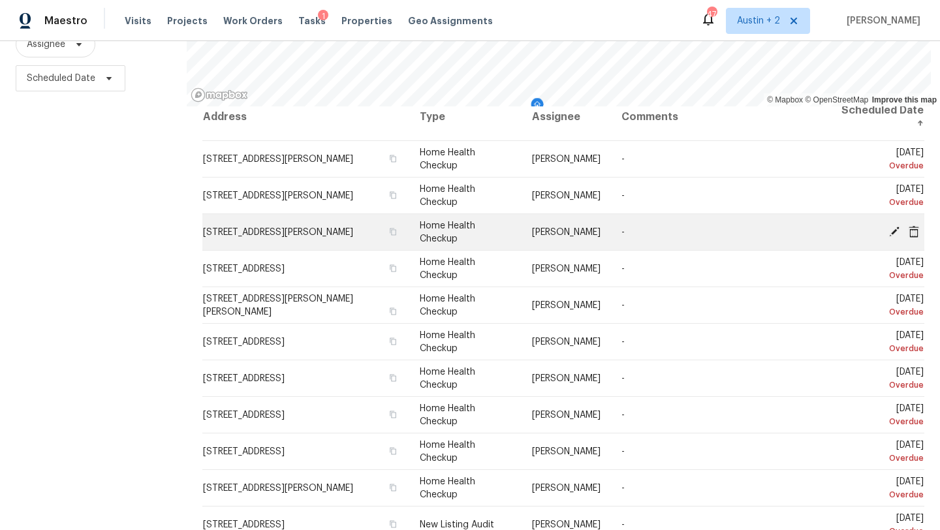
click at [893, 228] on icon at bounding box center [894, 231] width 10 height 10
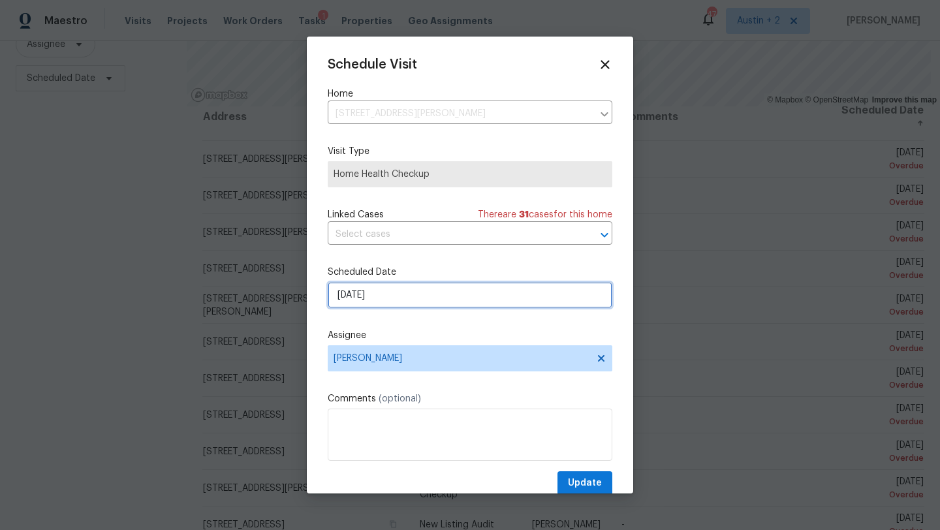
click at [435, 301] on input "[DATE]" at bounding box center [470, 295] width 284 height 26
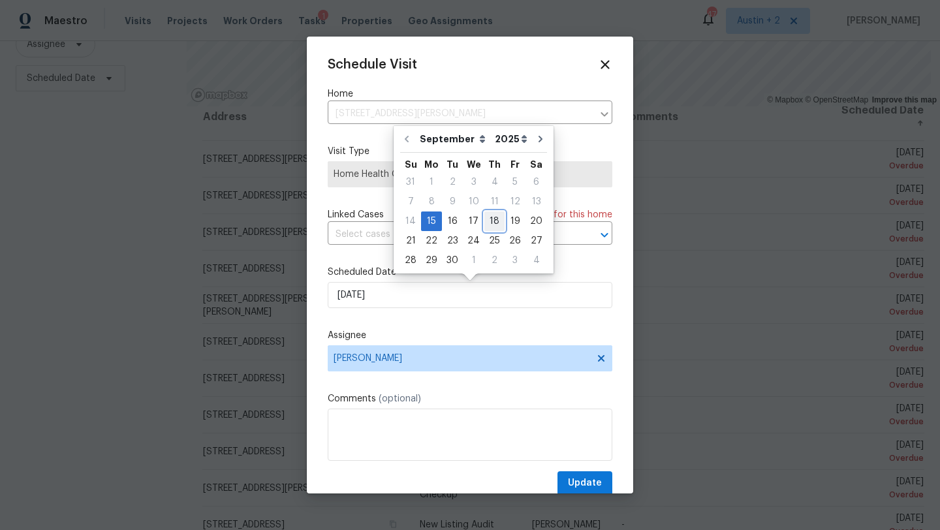
click at [487, 224] on div "18" at bounding box center [494, 221] width 20 height 18
type input "[DATE]"
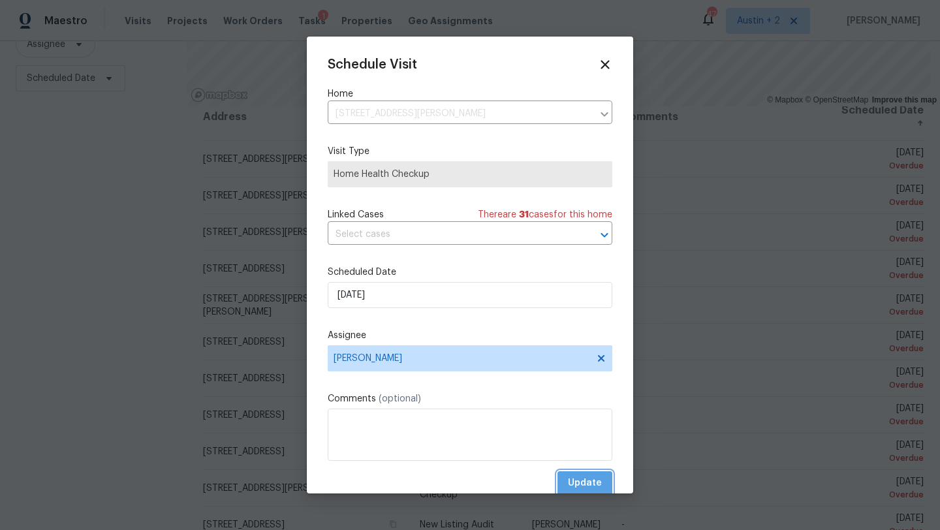
click at [574, 481] on span "Update" at bounding box center [585, 483] width 34 height 16
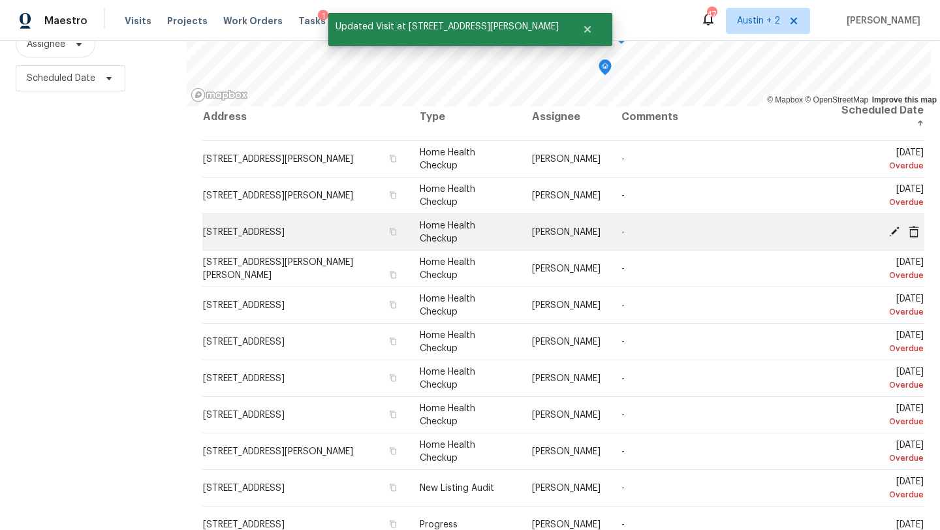
click at [893, 232] on icon at bounding box center [894, 231] width 10 height 10
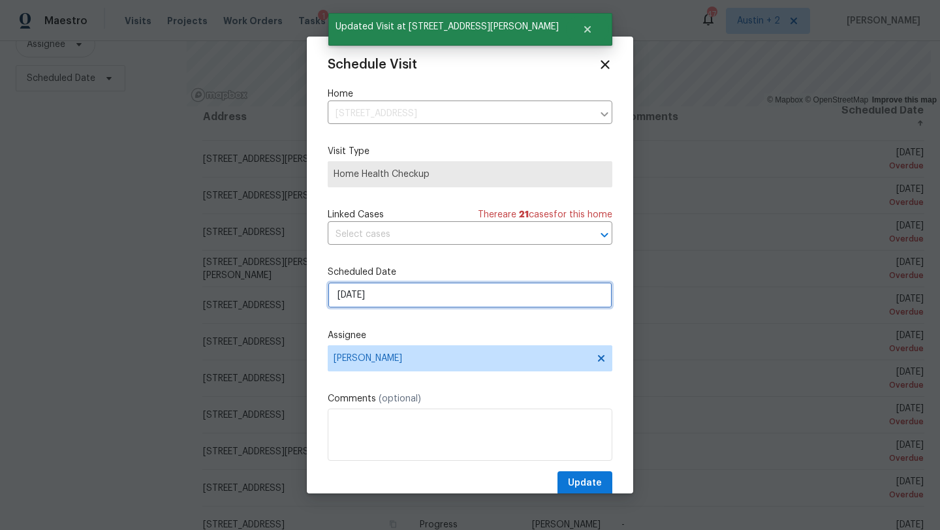
click at [424, 305] on input "[DATE]" at bounding box center [470, 295] width 284 height 26
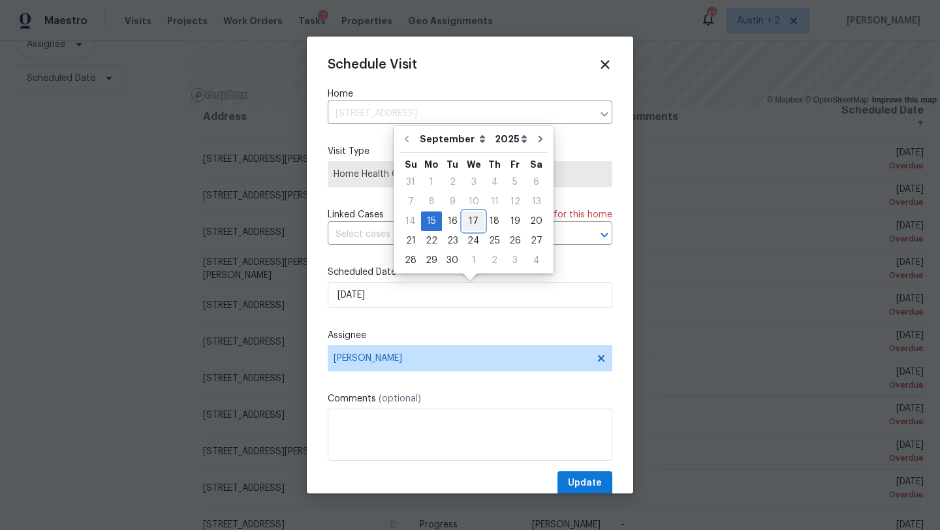
click at [469, 223] on div "17" at bounding box center [474, 221] width 22 height 18
type input "[DATE]"
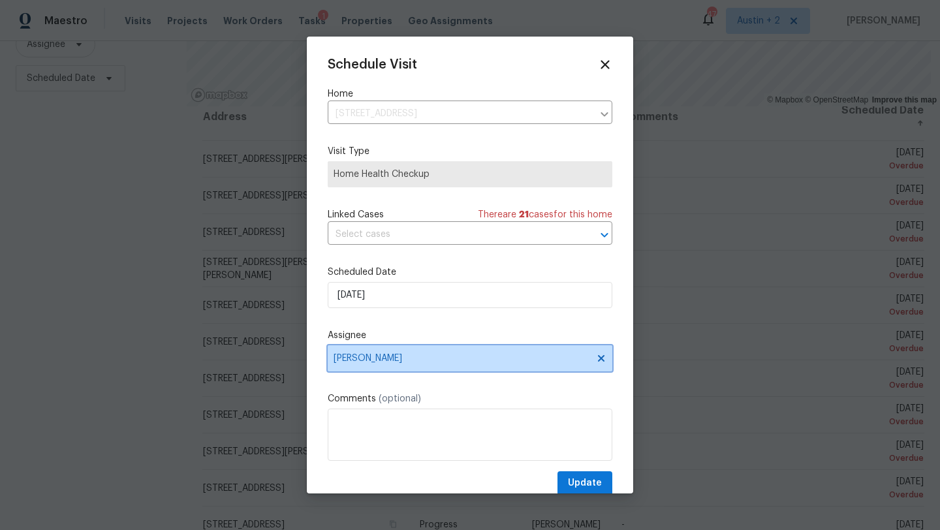
click at [448, 359] on span "[PERSON_NAME]" at bounding box center [461, 358] width 256 height 10
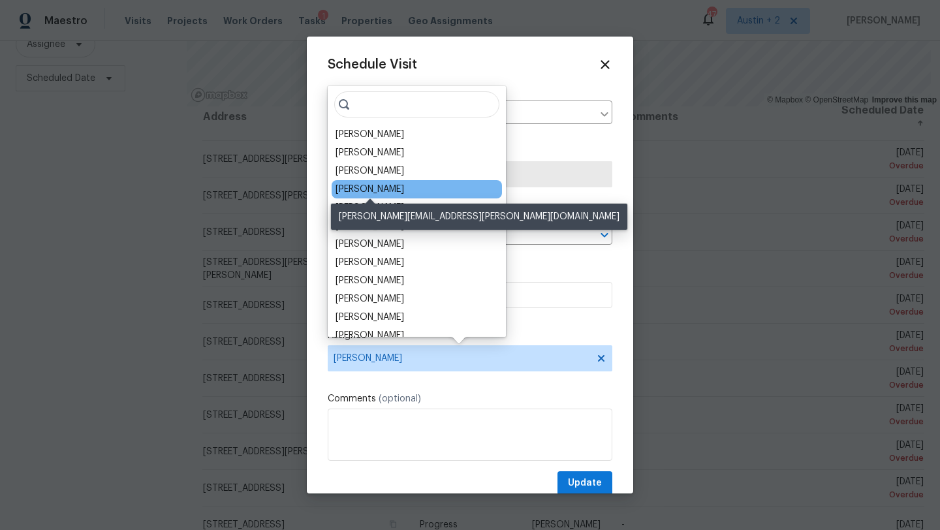
click at [392, 187] on div "[PERSON_NAME]" at bounding box center [369, 189] width 69 height 13
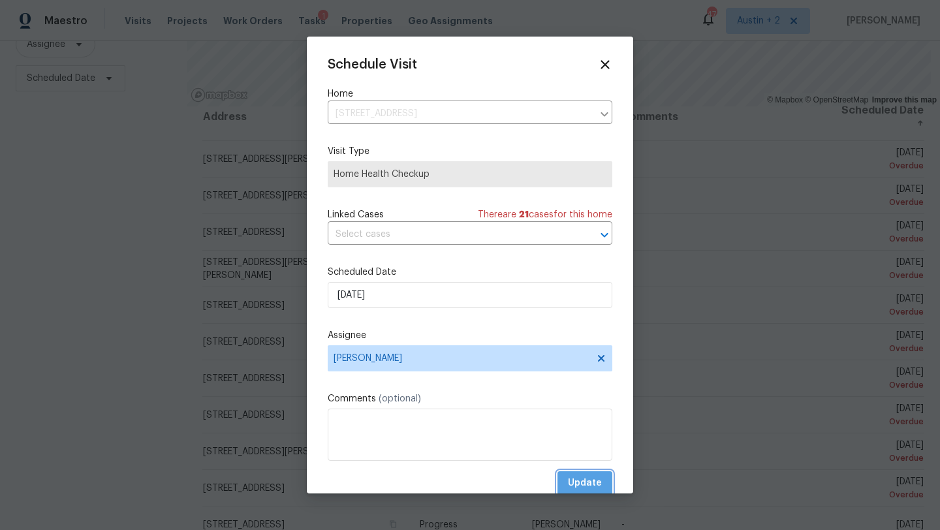
click at [572, 476] on span "Update" at bounding box center [585, 483] width 34 height 16
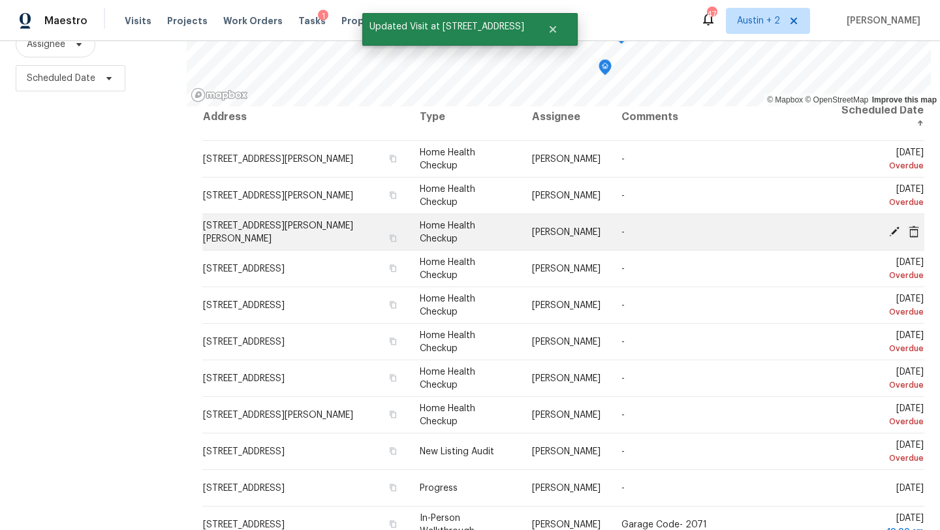
click at [891, 228] on icon at bounding box center [894, 231] width 12 height 12
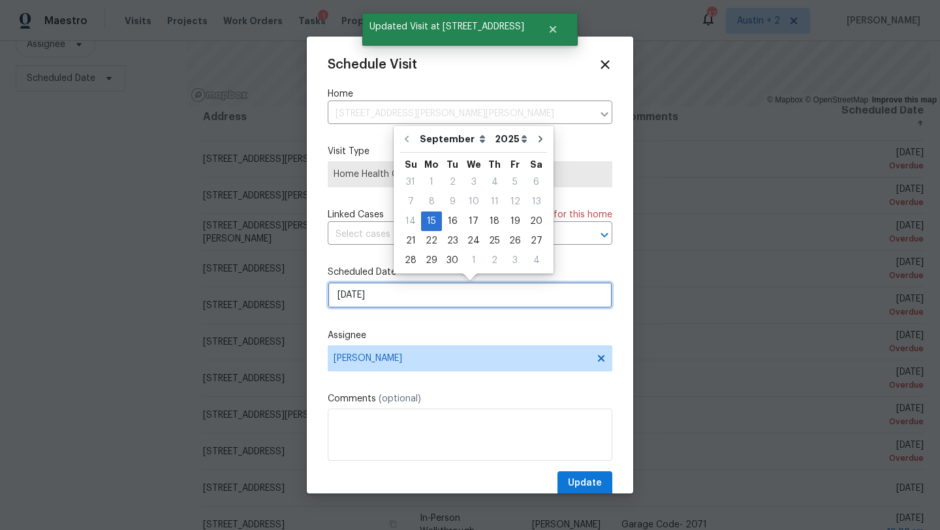
click at [440, 288] on input "[DATE]" at bounding box center [470, 295] width 284 height 26
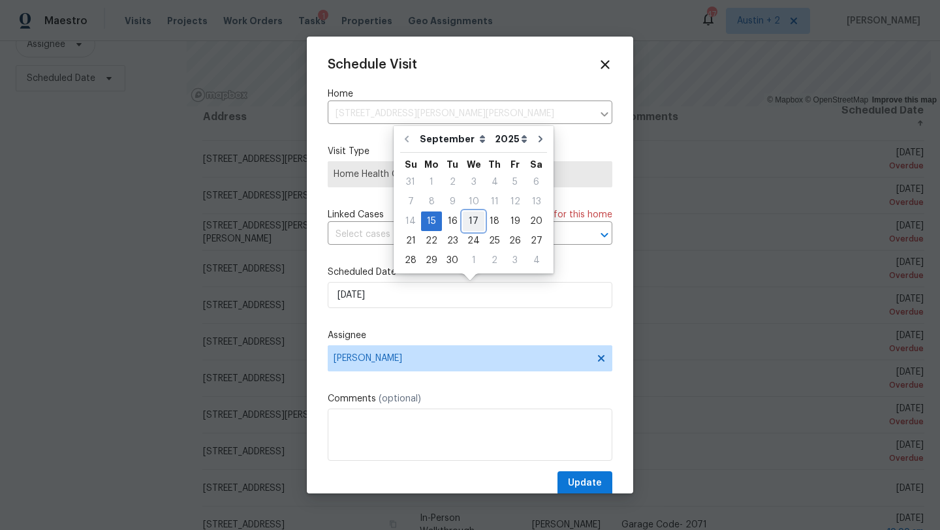
click at [473, 218] on div "17" at bounding box center [474, 221] width 22 height 18
type input "[DATE]"
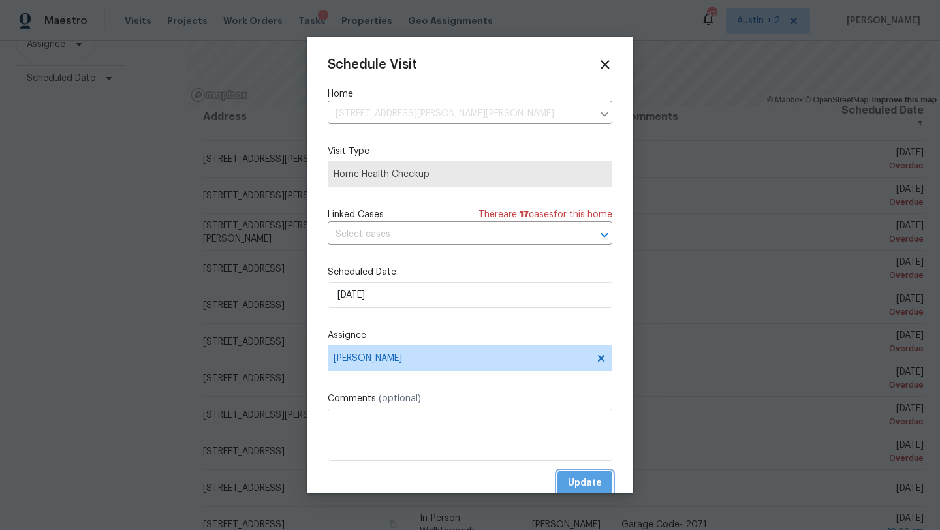
click at [577, 479] on span "Update" at bounding box center [585, 483] width 34 height 16
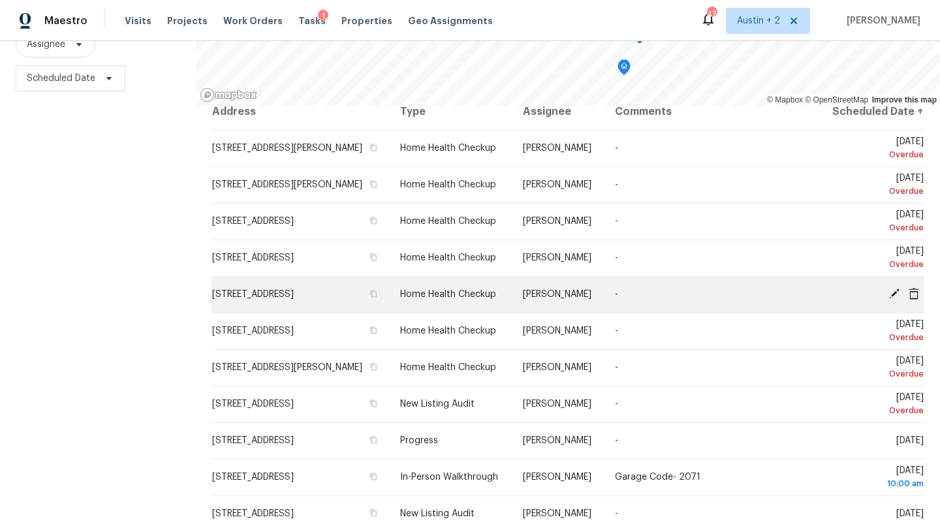
click at [899, 299] on icon at bounding box center [894, 293] width 10 height 10
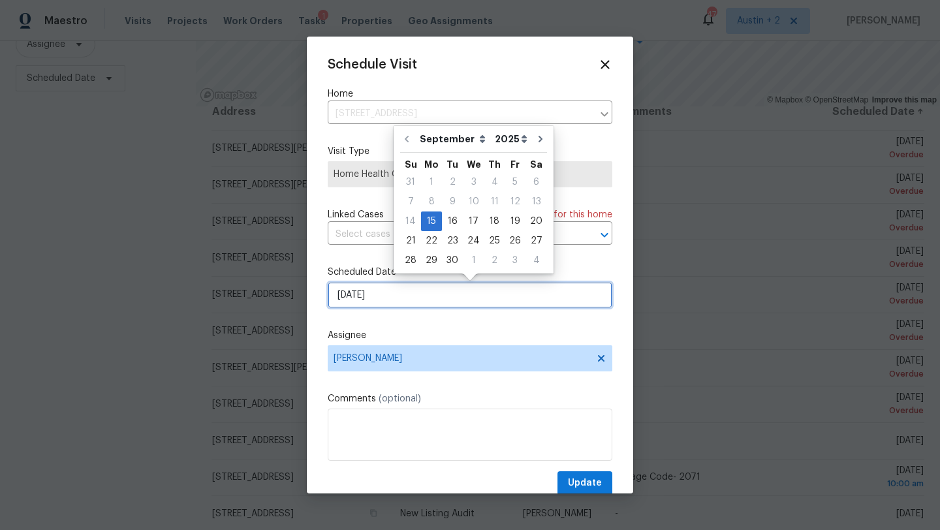
click at [416, 296] on input "[DATE]" at bounding box center [470, 295] width 284 height 26
click at [478, 218] on div "17" at bounding box center [474, 221] width 22 height 18
type input "[DATE]"
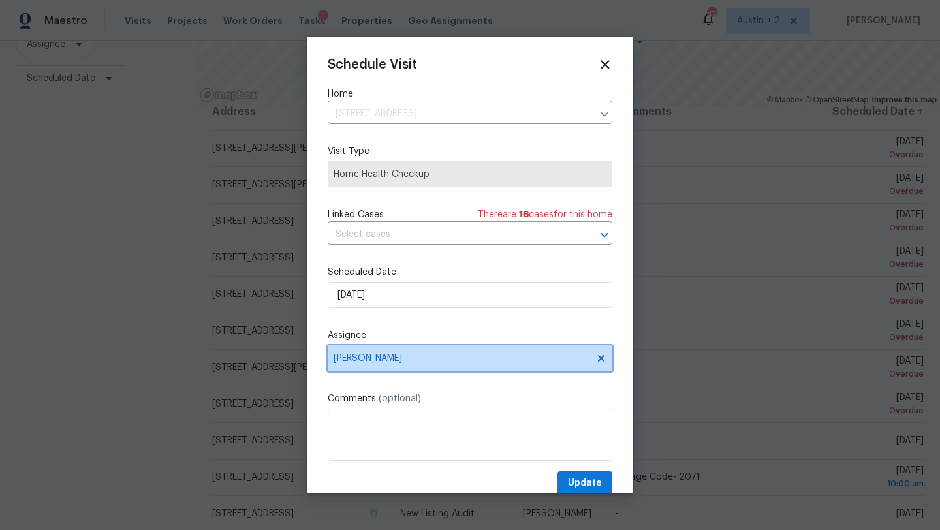
click at [424, 360] on span "[PERSON_NAME]" at bounding box center [461, 358] width 256 height 10
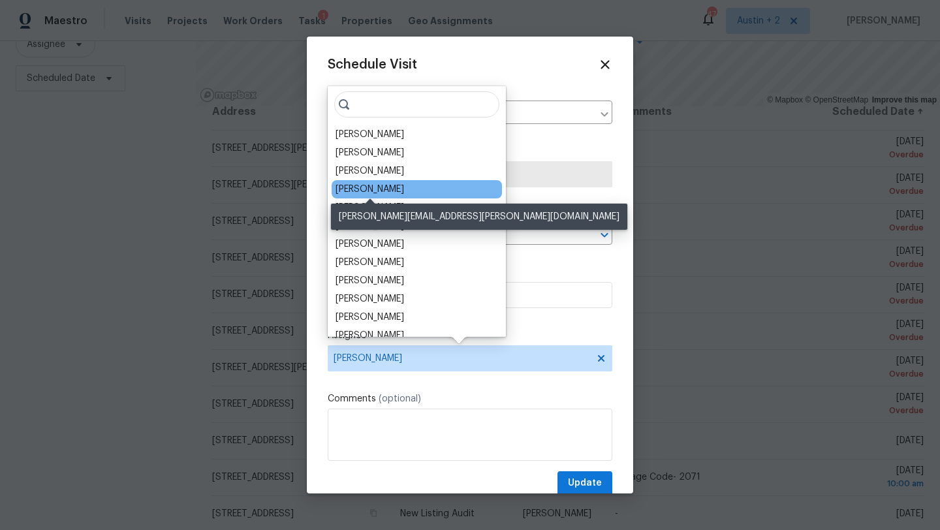
click at [386, 189] on div "[PERSON_NAME]" at bounding box center [369, 189] width 69 height 13
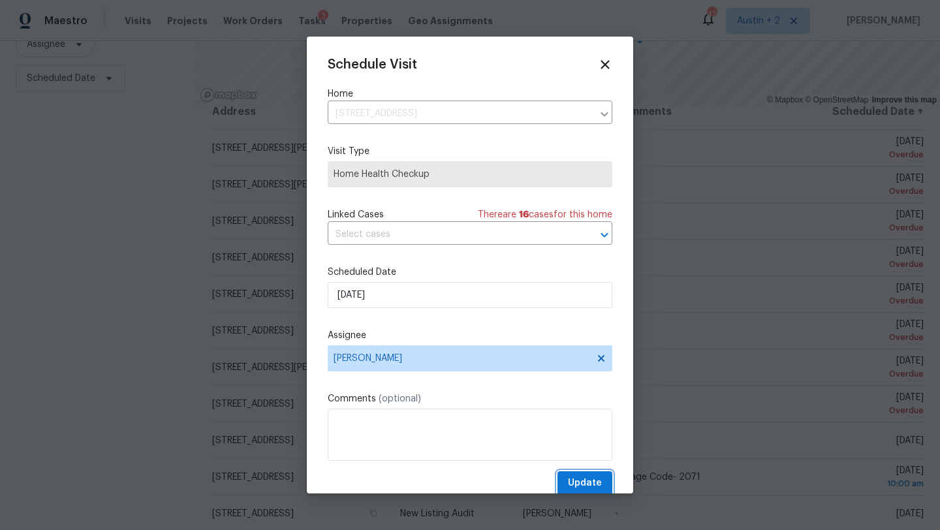
click at [586, 483] on span "Update" at bounding box center [585, 483] width 34 height 16
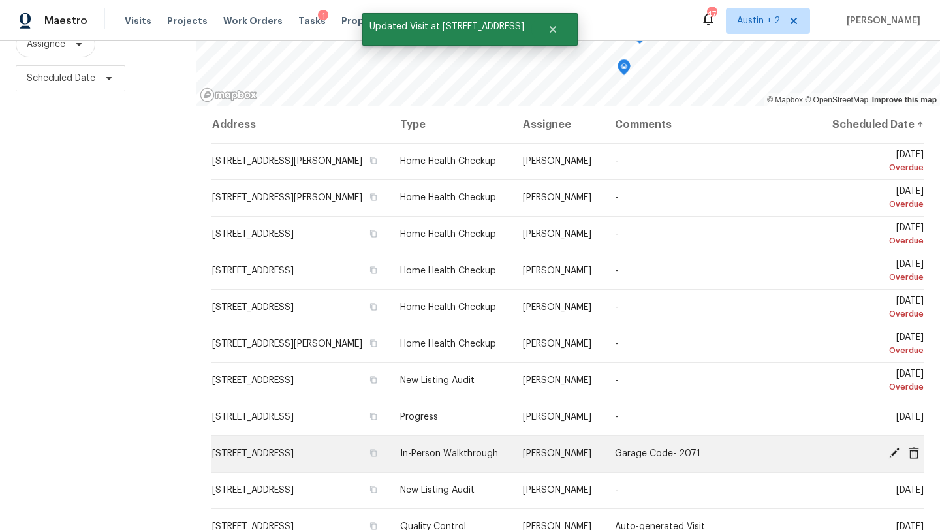
scroll to position [1, 0]
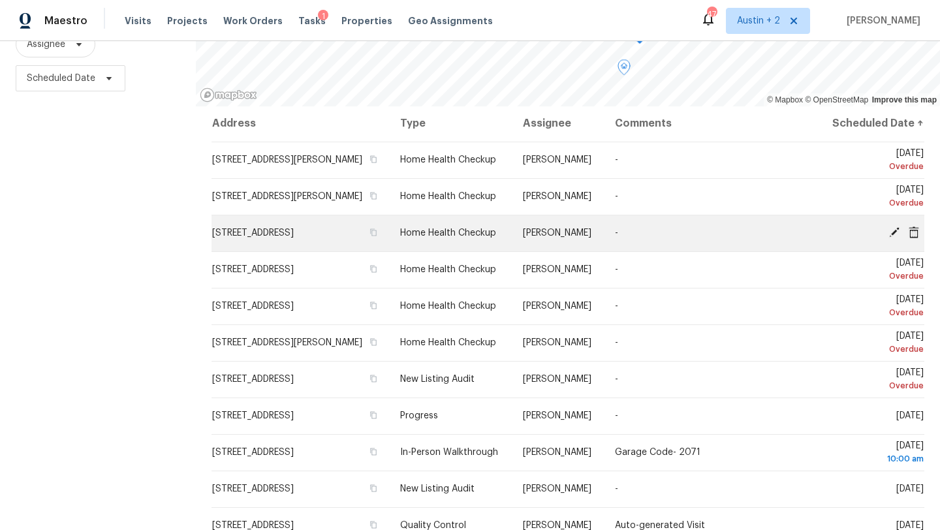
click at [893, 238] on icon at bounding box center [894, 232] width 10 height 10
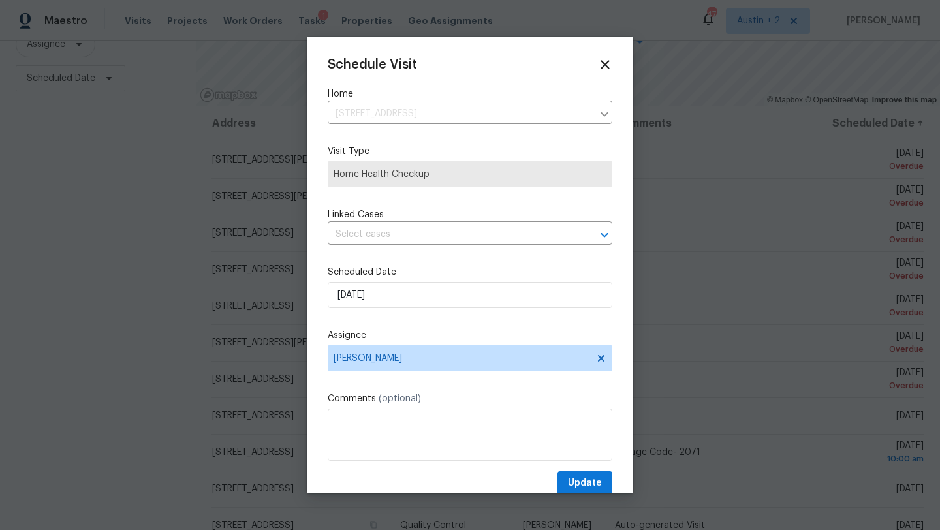
click at [439, 258] on div "Schedule Visit Home [STREET_ADDRESS] ​ Visit Type Home Health Checkup Linked Ca…" at bounding box center [470, 276] width 284 height 438
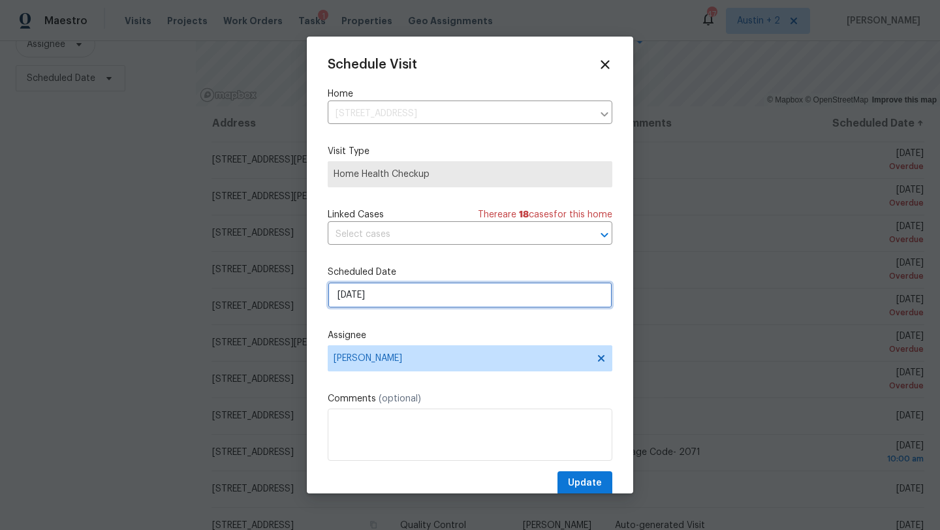
click at [438, 293] on input "[DATE]" at bounding box center [470, 295] width 284 height 26
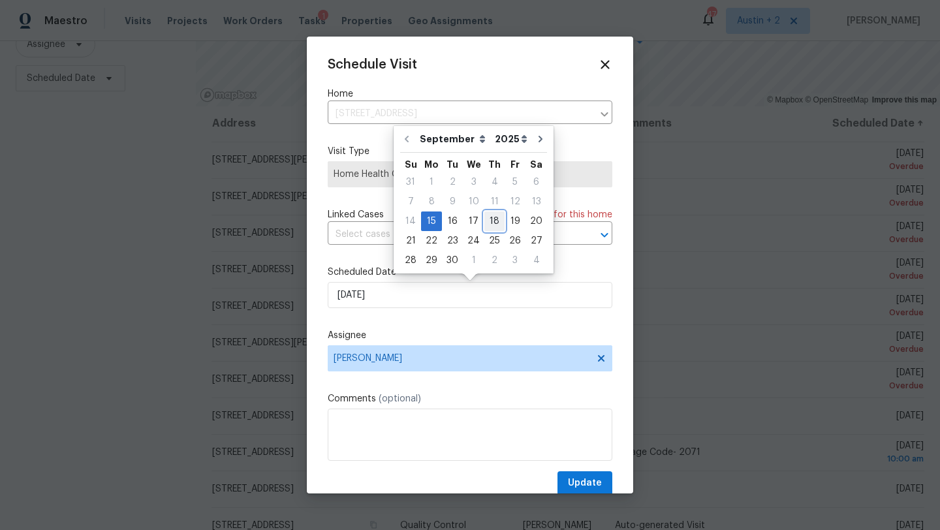
click at [489, 223] on div "18" at bounding box center [494, 221] width 20 height 18
type input "[DATE]"
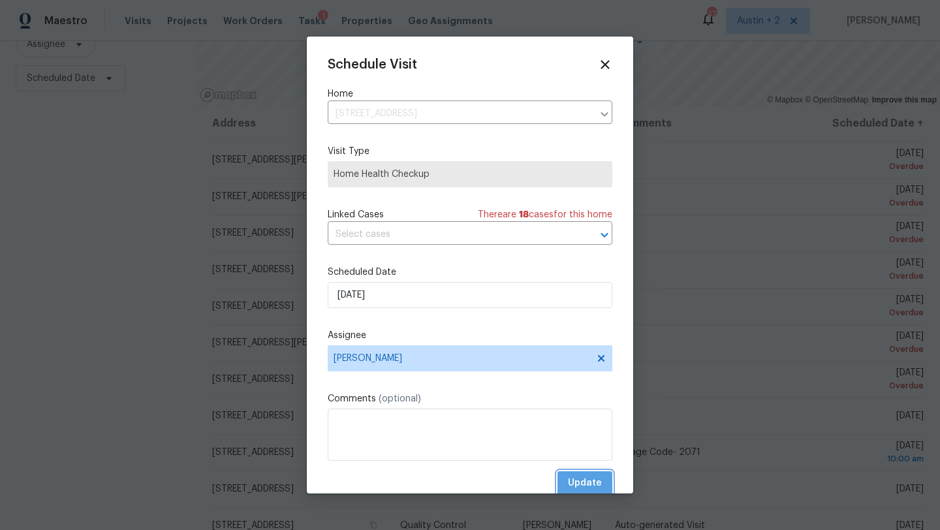
click at [579, 476] on span "Update" at bounding box center [585, 483] width 34 height 16
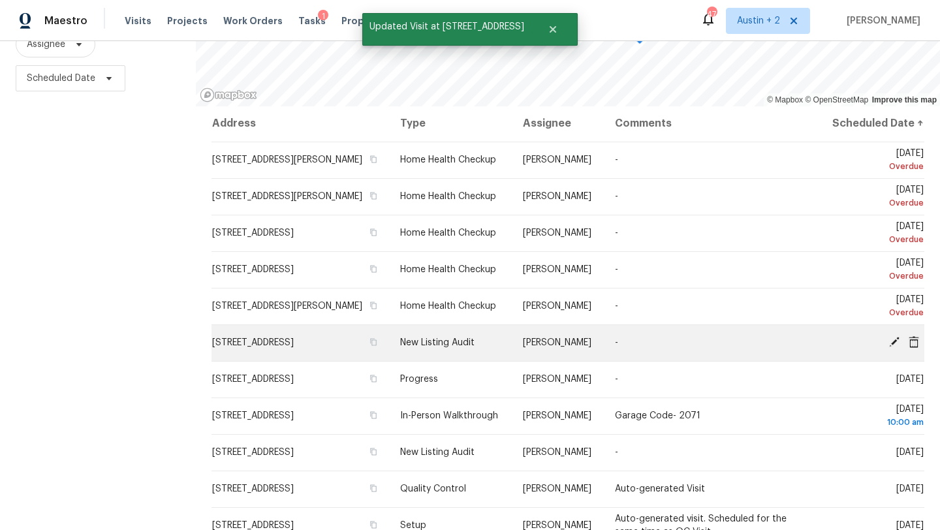
scroll to position [389, 0]
